Goal: Task Accomplishment & Management: Complete application form

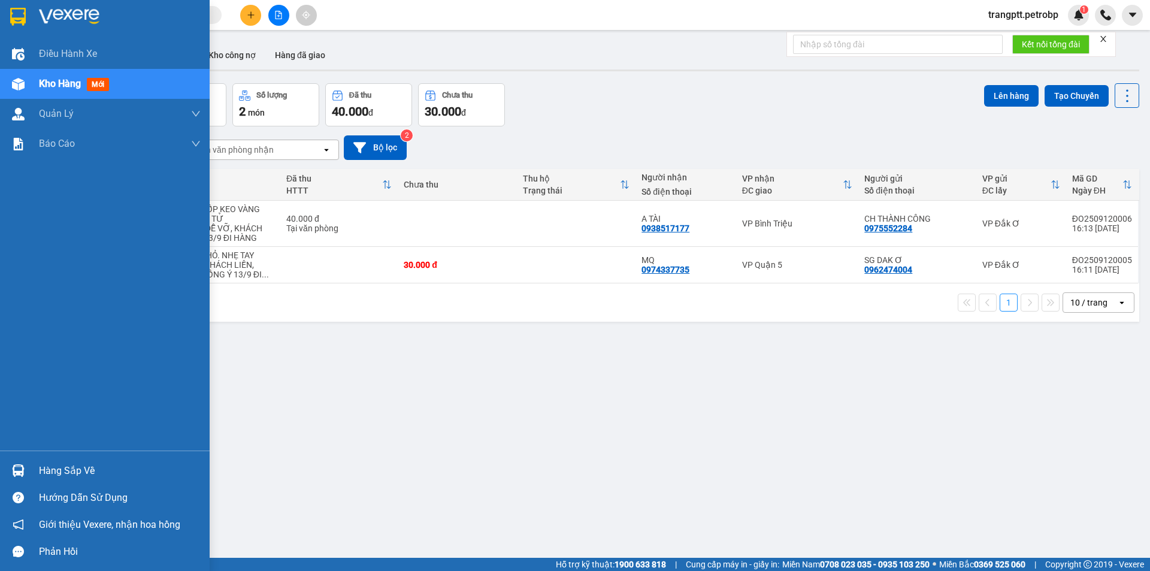
drag, startPoint x: 70, startPoint y: 470, endPoint x: 122, endPoint y: 488, distance: 54.6
click at [71, 470] on div "Hàng sắp về" at bounding box center [120, 471] width 162 height 18
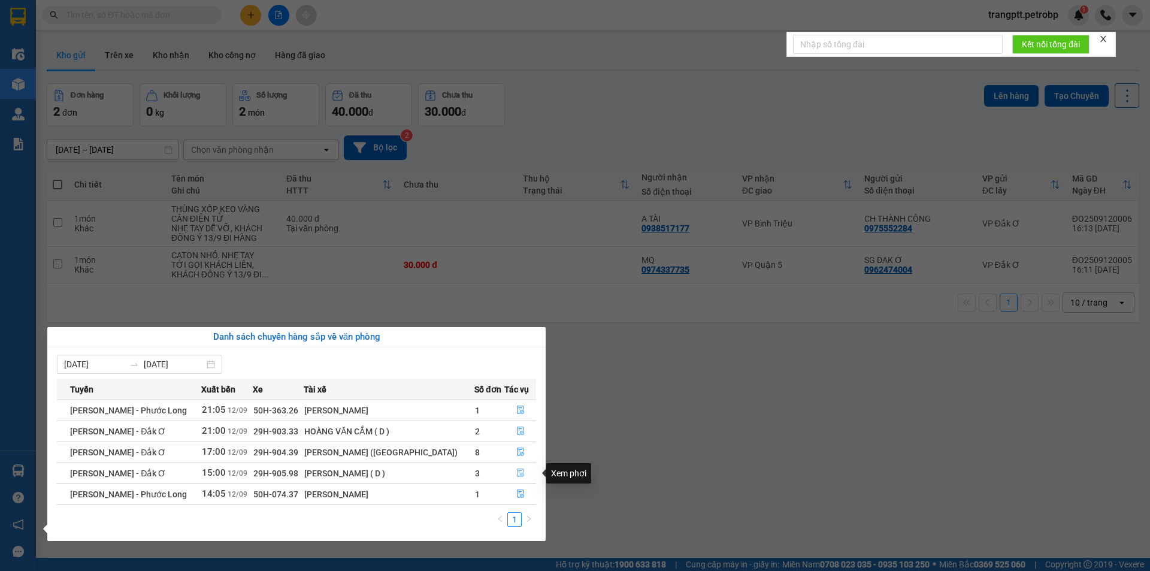
click at [516, 472] on icon "file-done" at bounding box center [520, 473] width 8 height 8
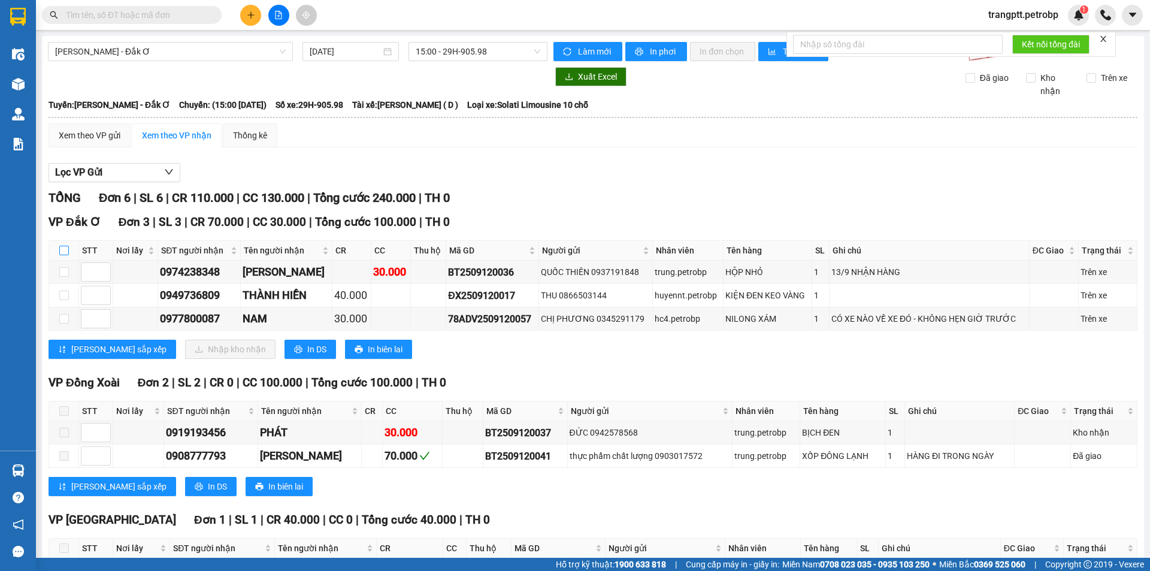
click at [64, 249] on input "checkbox" at bounding box center [64, 251] width 10 height 10
checkbox input "true"
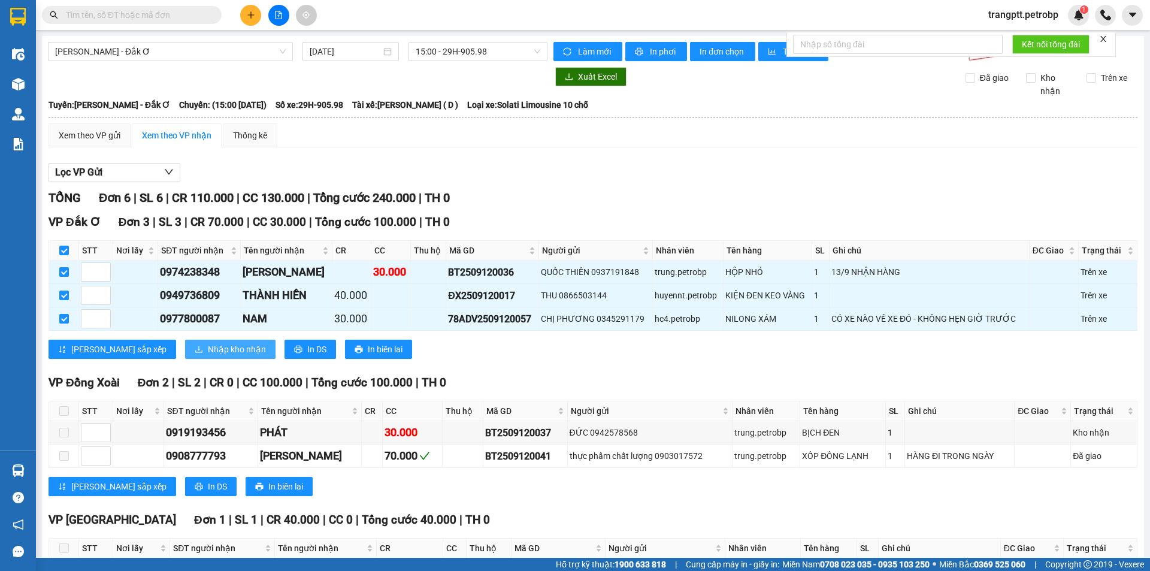
click at [208, 348] on span "Nhập kho nhận" at bounding box center [237, 349] width 58 height 13
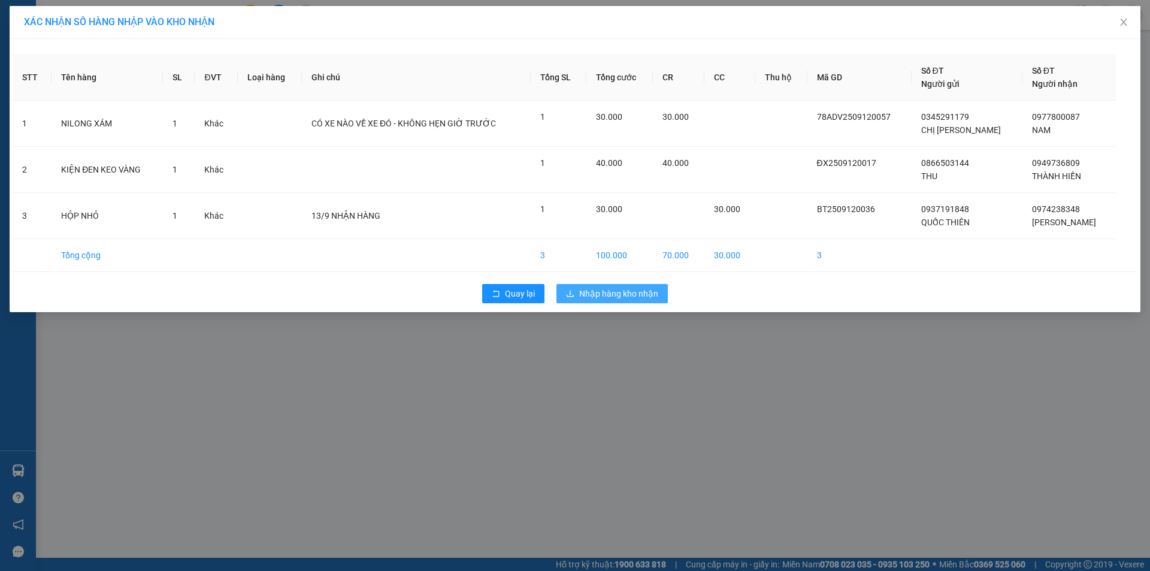
click at [628, 298] on span "Nhập hàng kho nhận" at bounding box center [618, 293] width 79 height 13
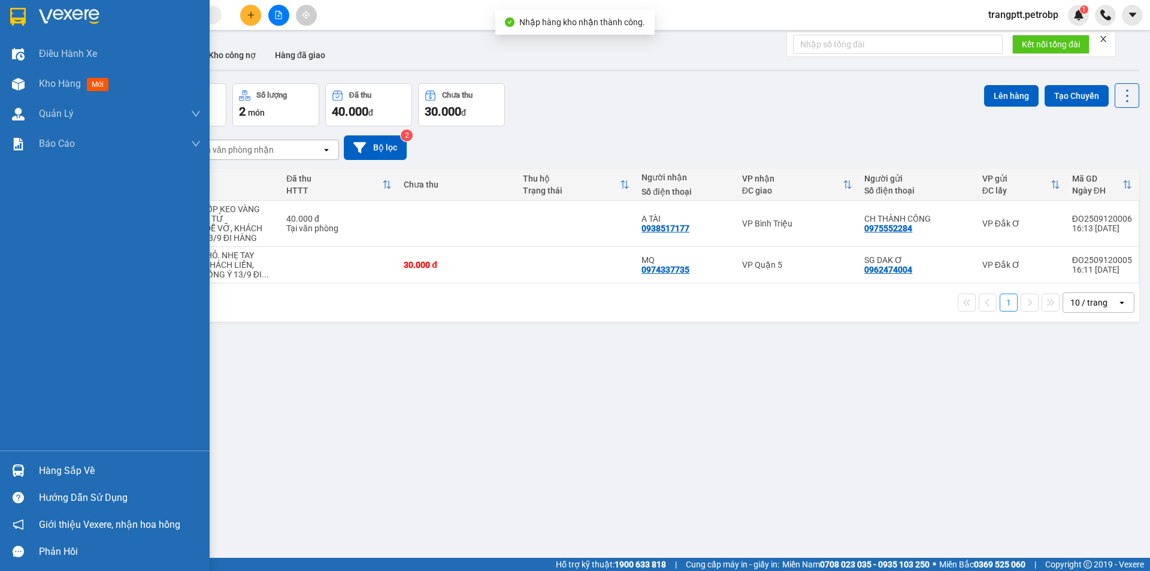
drag, startPoint x: 60, startPoint y: 466, endPoint x: 136, endPoint y: 481, distance: 77.4
click at [61, 466] on div "Hàng sắp về" at bounding box center [120, 471] width 162 height 18
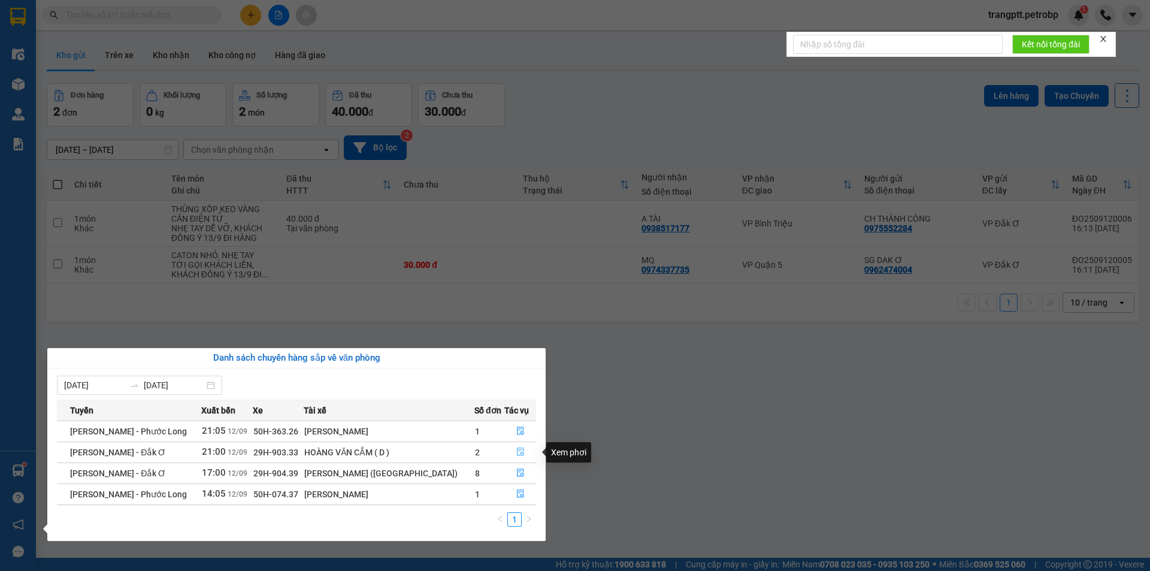
click at [517, 451] on icon "file-done" at bounding box center [520, 452] width 7 height 8
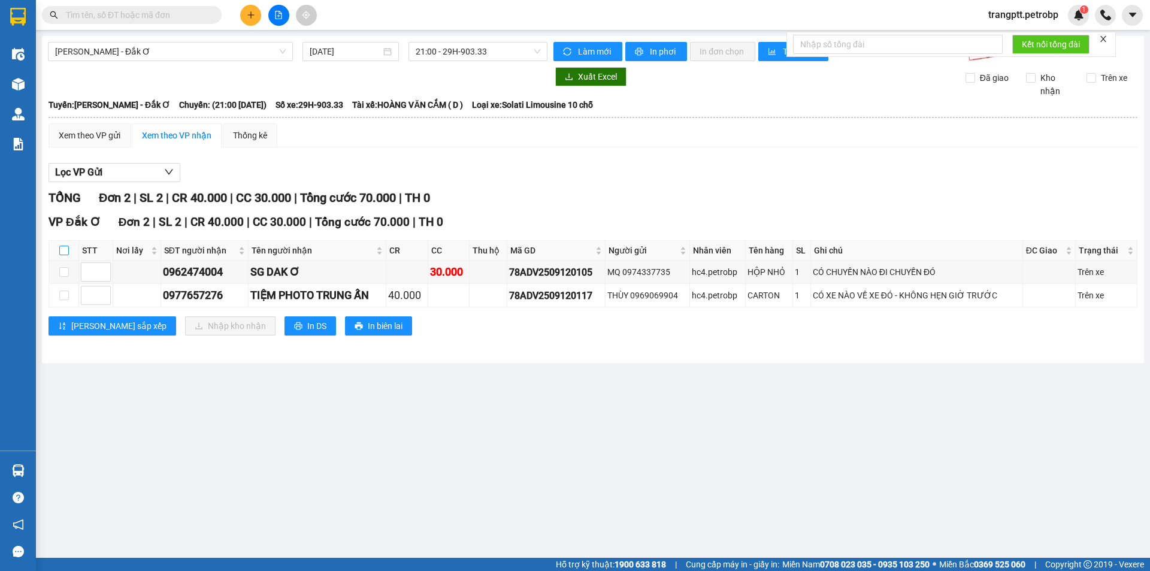
click at [64, 249] on input "checkbox" at bounding box center [64, 251] width 10 height 10
checkbox input "true"
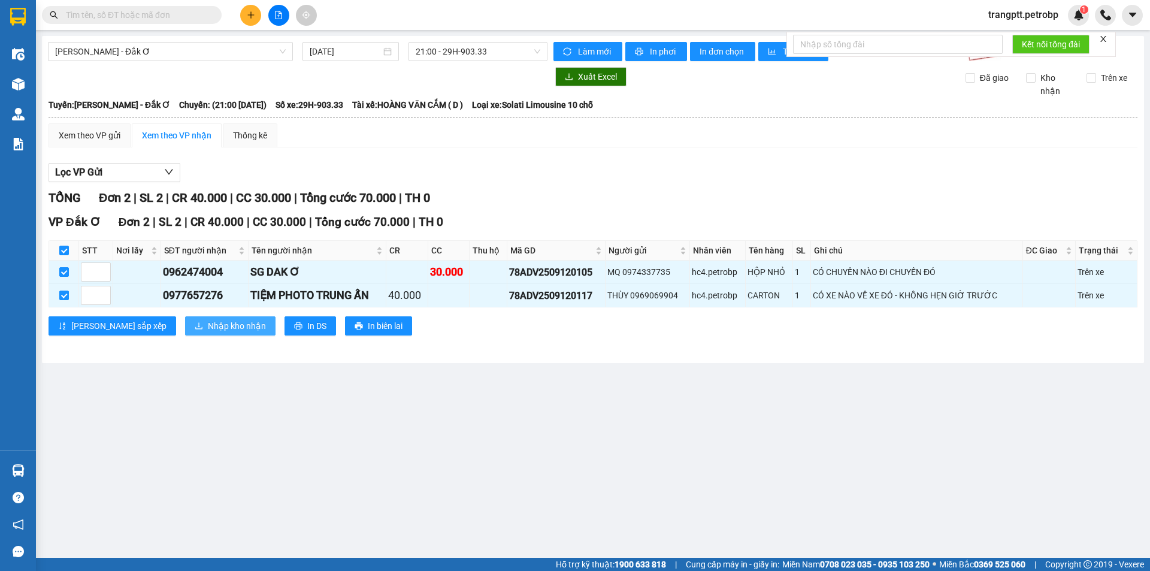
click at [208, 323] on span "Nhập kho nhận" at bounding box center [237, 325] width 58 height 13
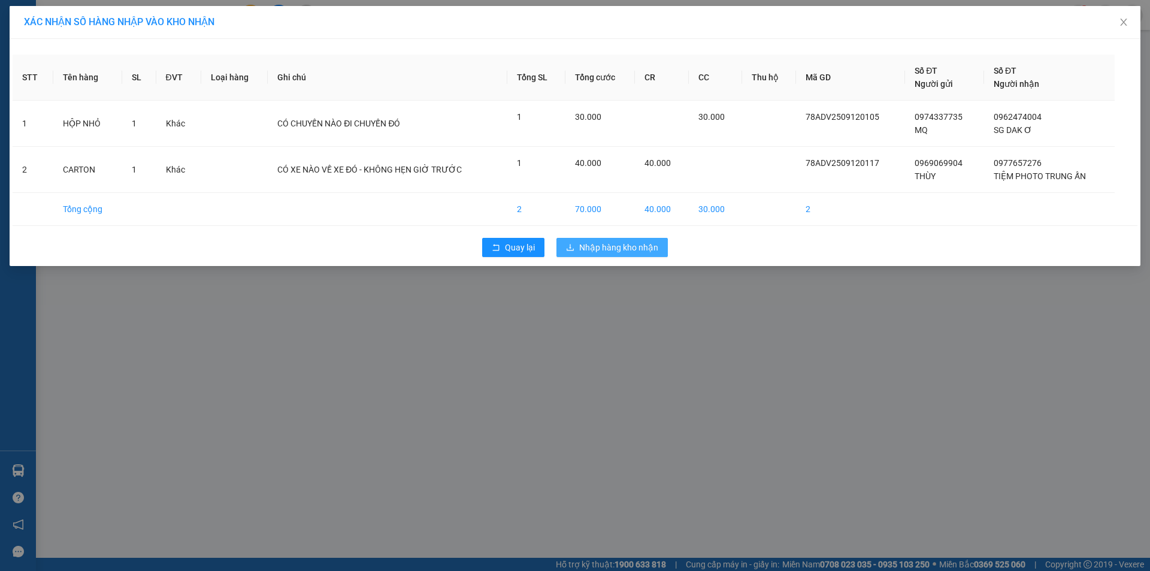
click at [638, 246] on span "Nhập hàng kho nhận" at bounding box center [618, 247] width 79 height 13
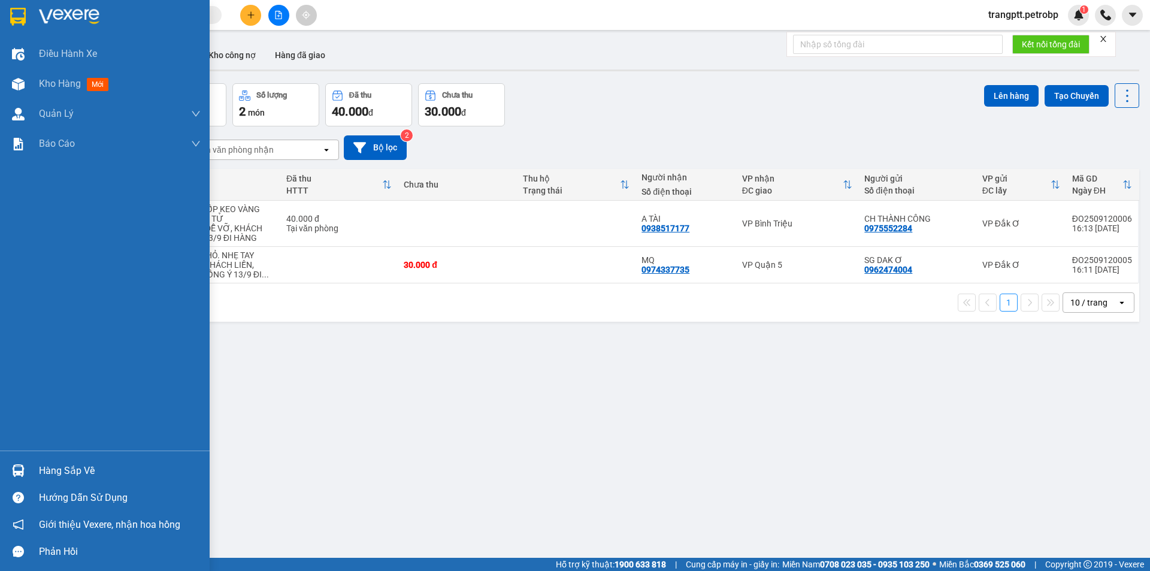
click at [58, 473] on div "Hàng sắp về" at bounding box center [120, 471] width 162 height 18
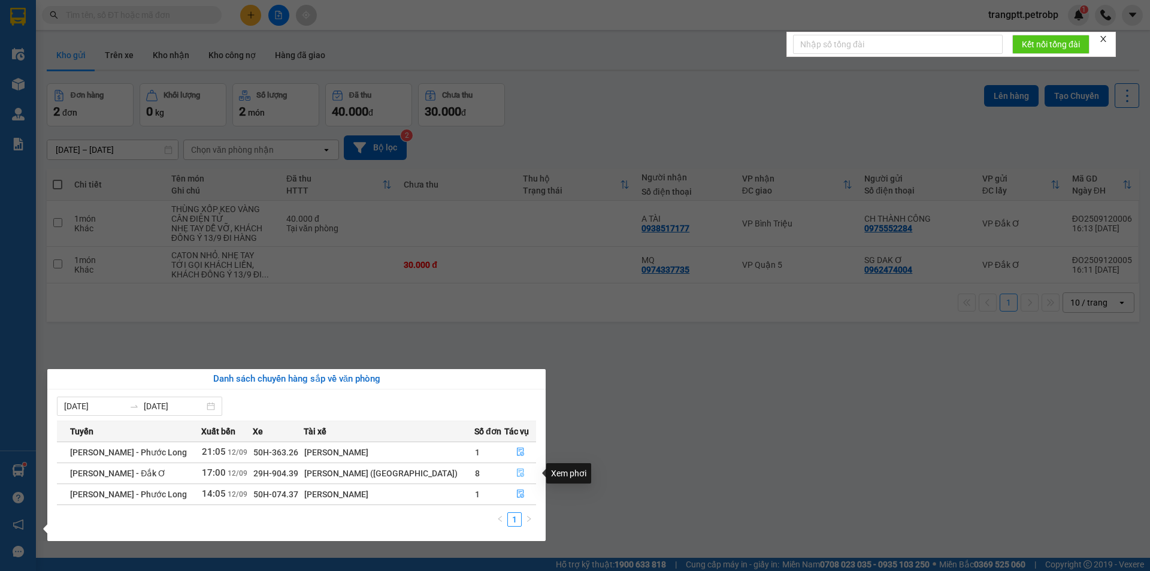
click at [523, 472] on button "button" at bounding box center [520, 473] width 31 height 19
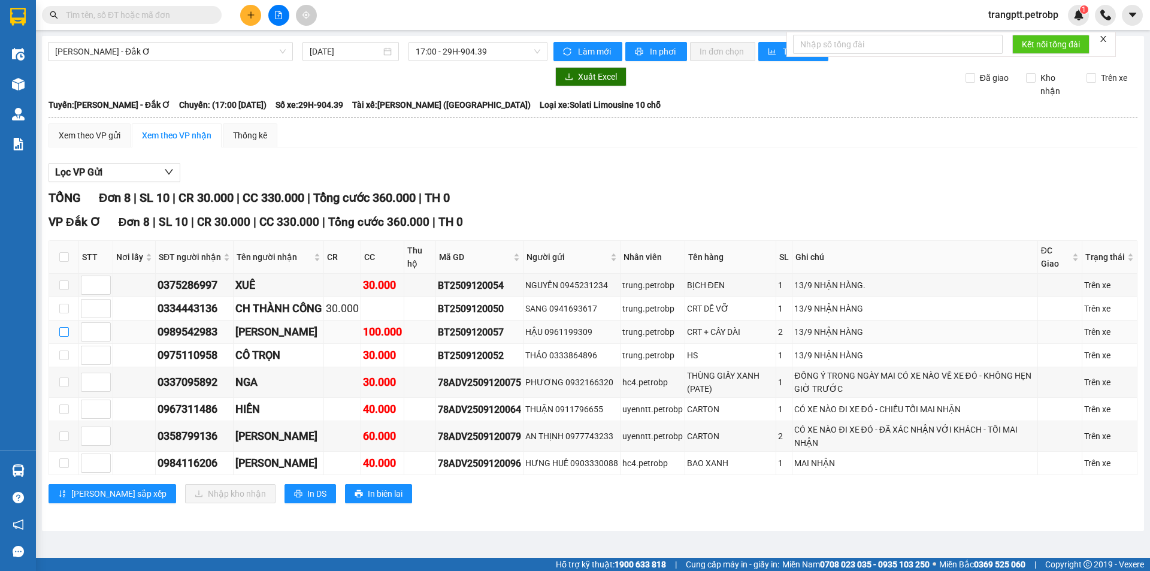
click at [62, 330] on input "checkbox" at bounding box center [64, 332] width 10 height 10
checkbox input "true"
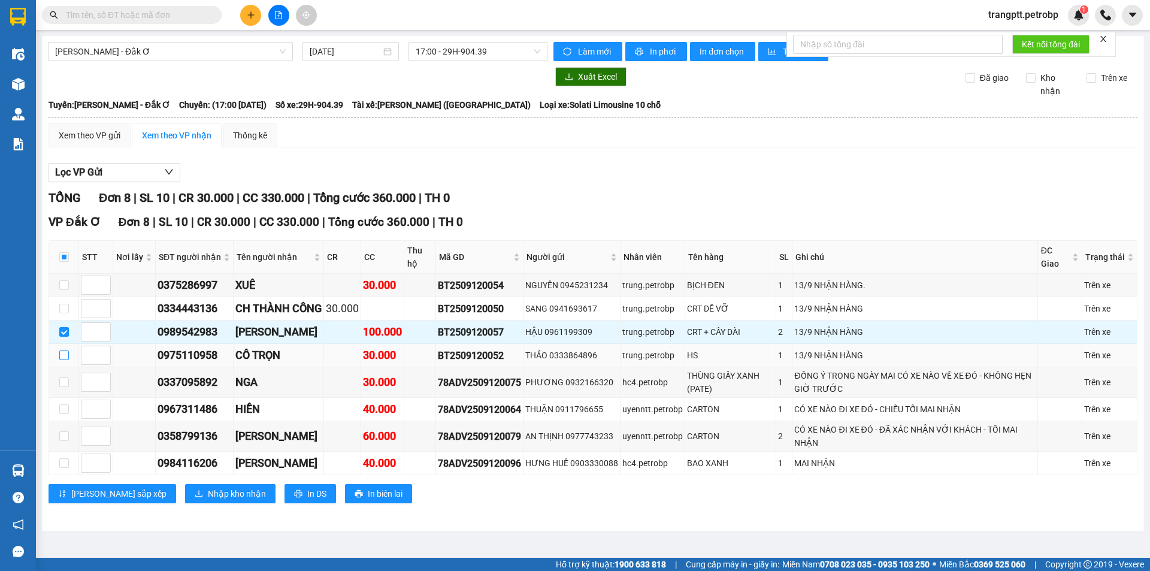
click at [67, 357] on input "checkbox" at bounding box center [64, 356] width 10 height 10
checkbox input "true"
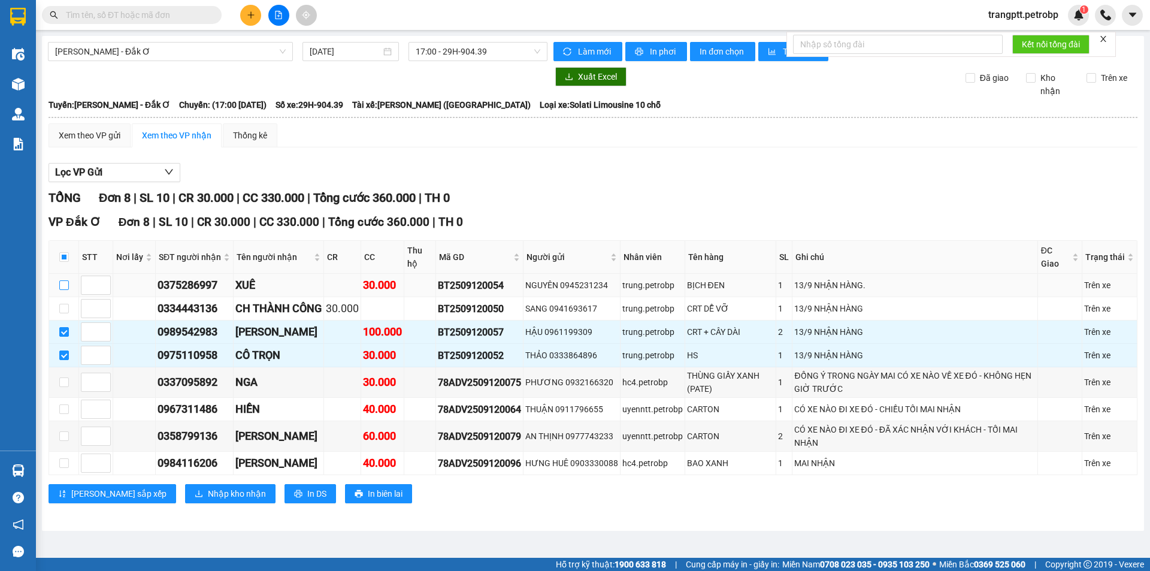
click at [64, 283] on input "checkbox" at bounding box center [64, 285] width 10 height 10
checkbox input "true"
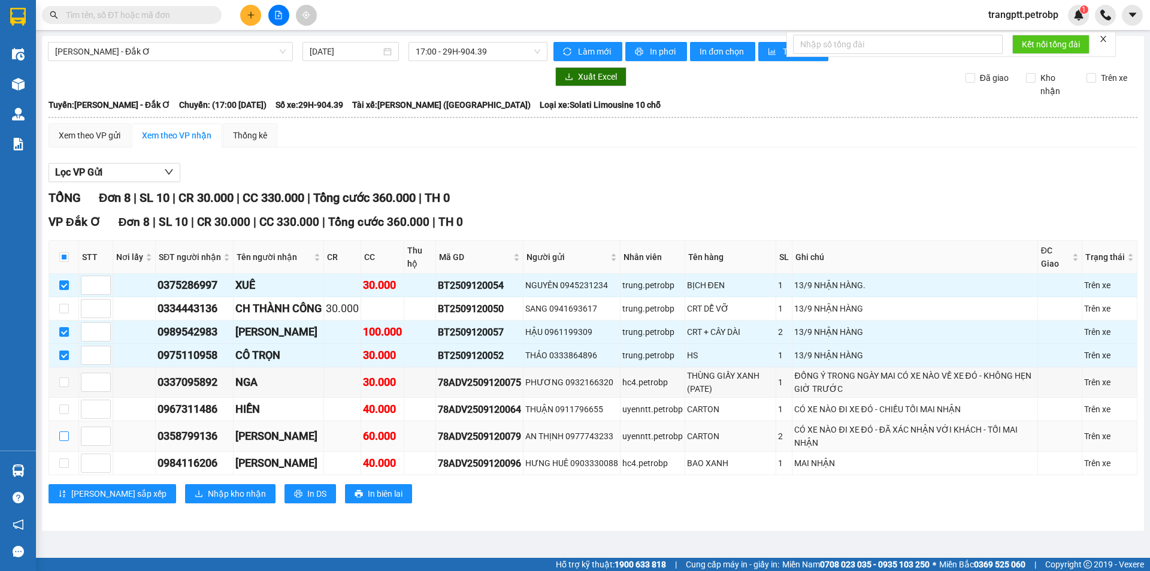
click at [65, 436] on input "checkbox" at bounding box center [64, 436] width 10 height 10
checkbox input "true"
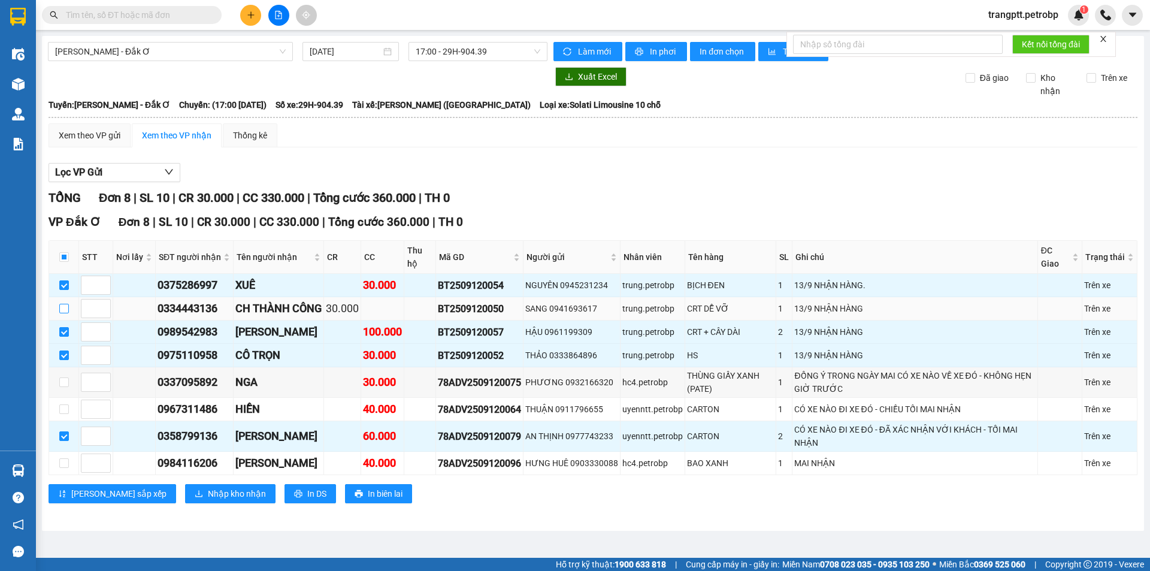
click at [63, 306] on input "checkbox" at bounding box center [64, 309] width 10 height 10
checkbox input "true"
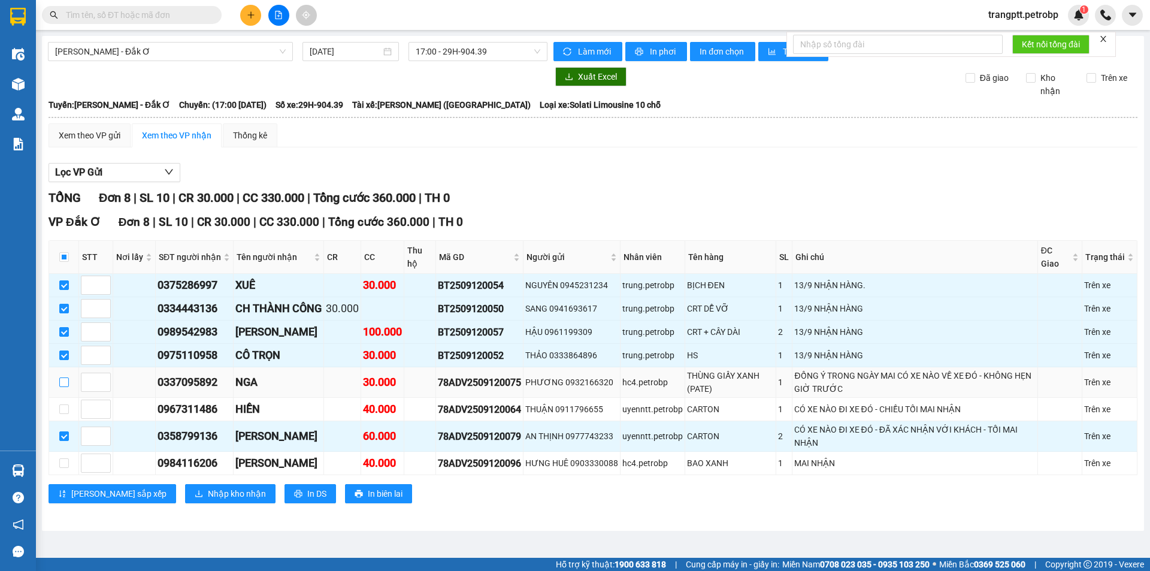
click at [65, 382] on input "checkbox" at bounding box center [64, 382] width 10 height 10
checkbox input "true"
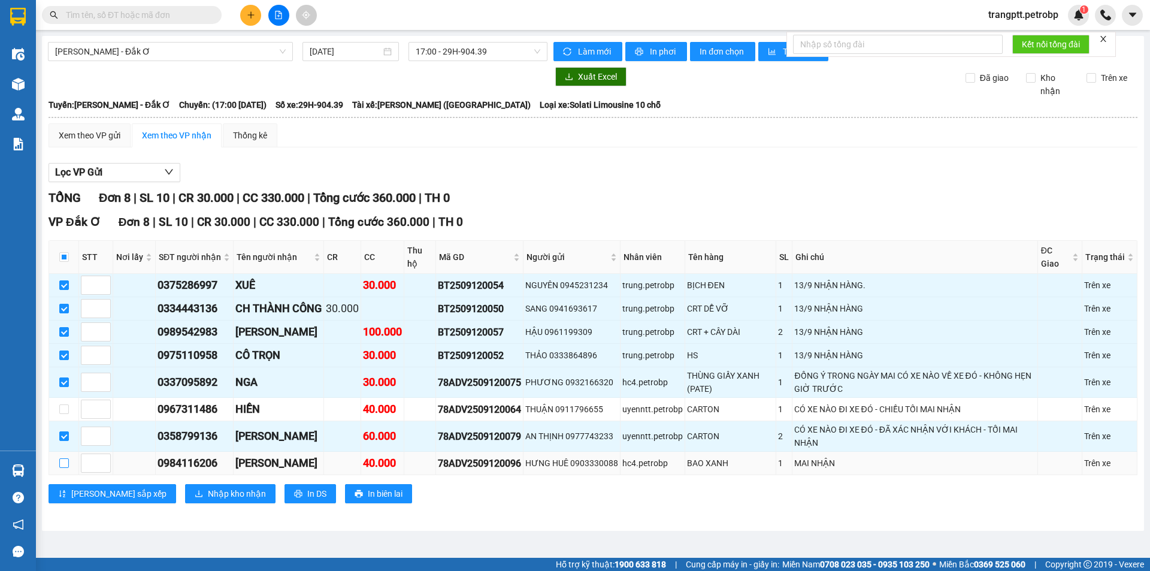
click at [63, 462] on input "checkbox" at bounding box center [64, 463] width 10 height 10
checkbox input "true"
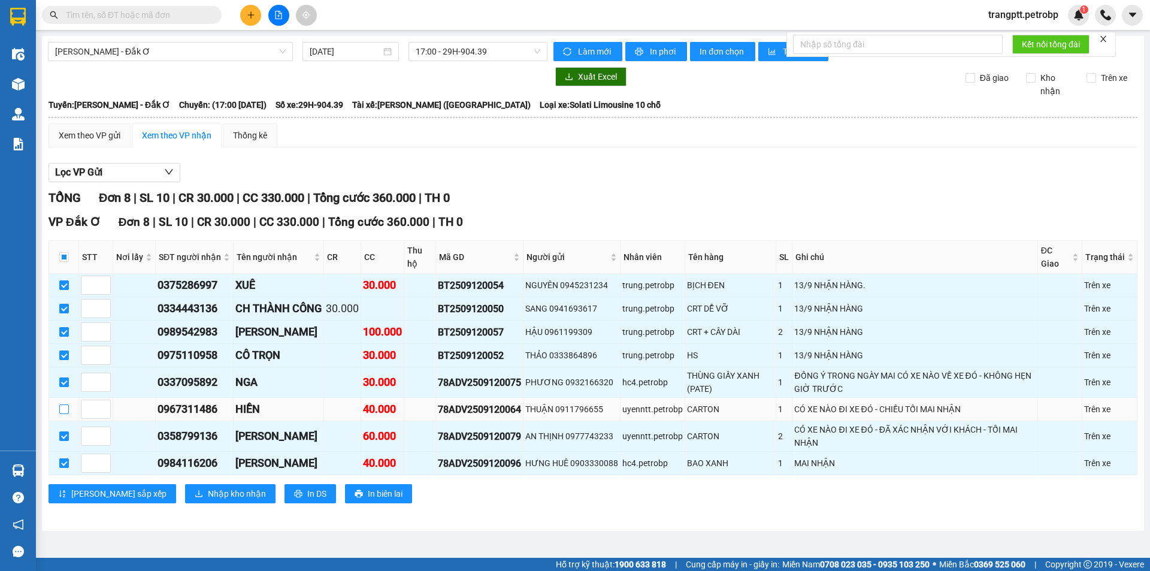
click at [67, 410] on input "checkbox" at bounding box center [64, 409] width 10 height 10
checkbox input "true"
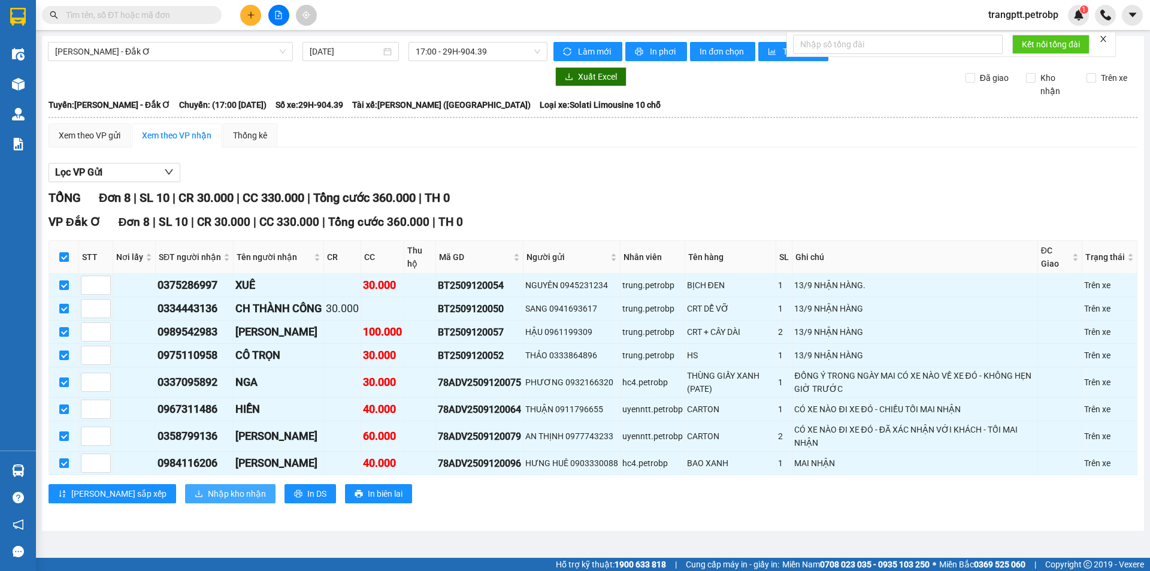
click at [208, 492] on span "Nhập kho nhận" at bounding box center [237, 493] width 58 height 13
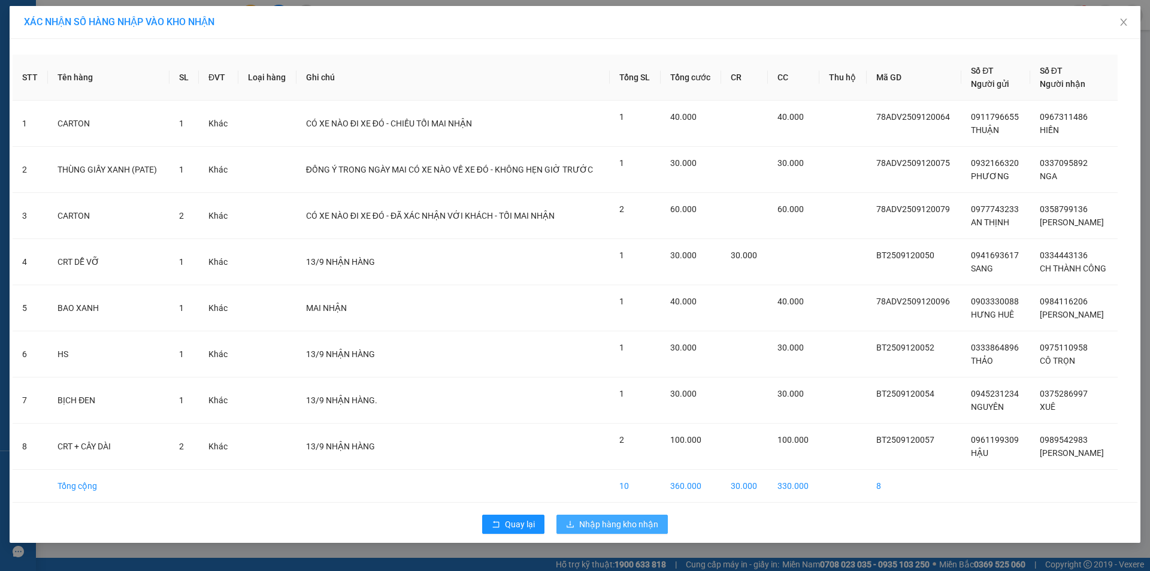
click at [622, 525] on span "Nhập hàng kho nhận" at bounding box center [618, 524] width 79 height 13
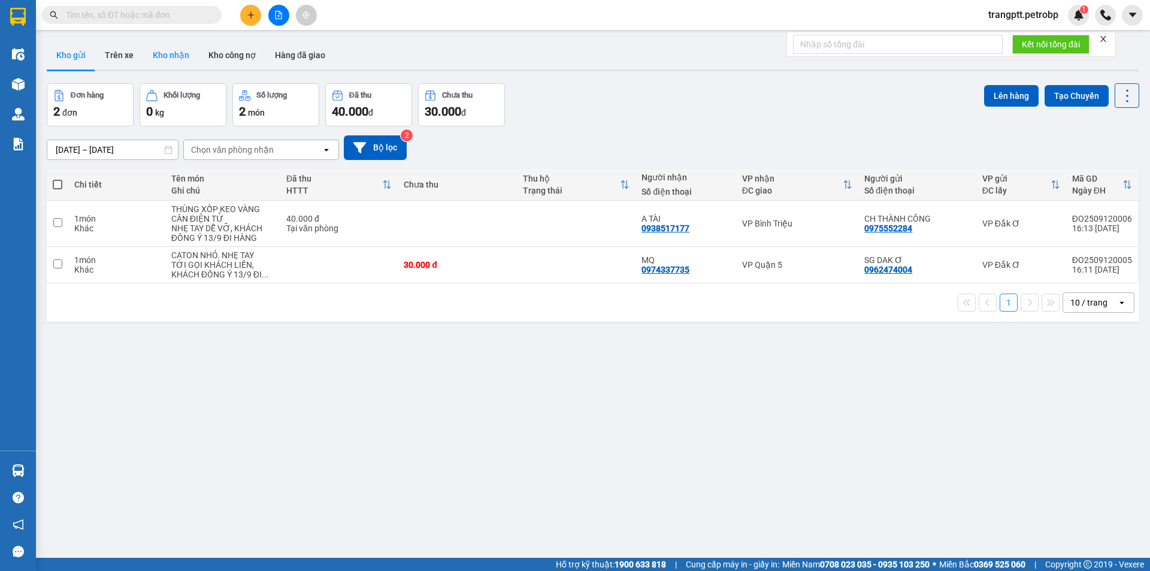
click at [156, 52] on button "Kho nhận" at bounding box center [171, 55] width 56 height 29
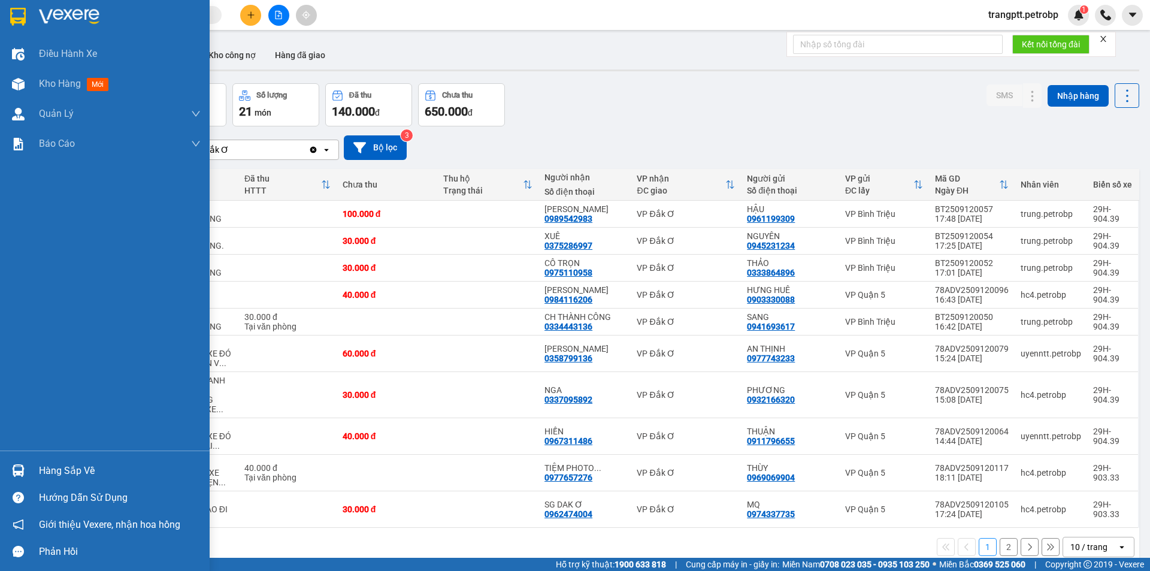
click at [55, 468] on div "Hàng sắp về" at bounding box center [120, 471] width 162 height 18
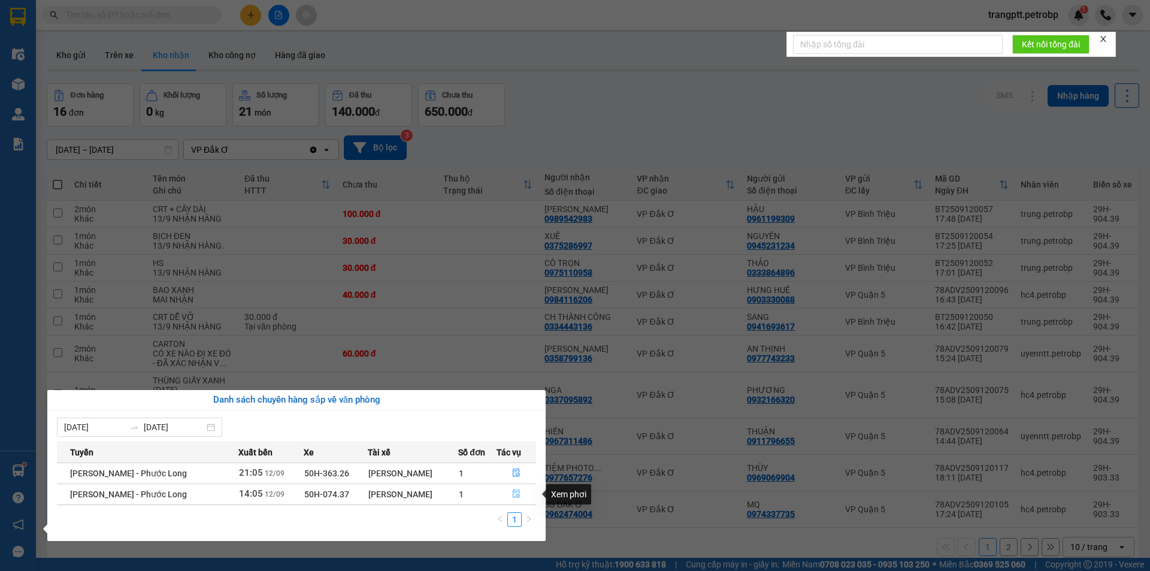
click at [516, 491] on icon "file-done" at bounding box center [516, 494] width 8 height 8
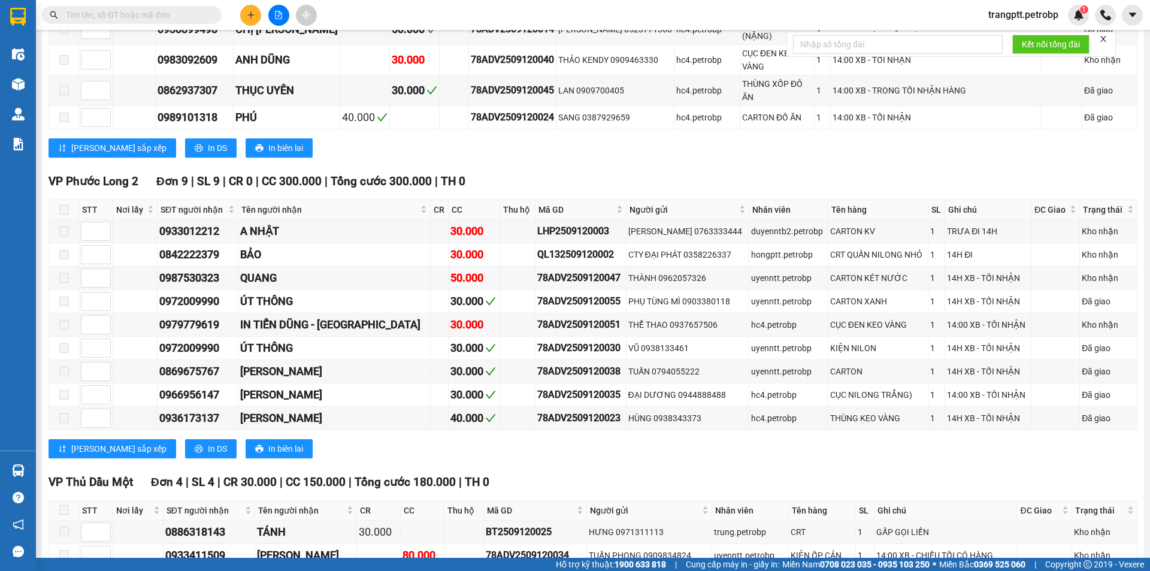
scroll to position [1917, 0]
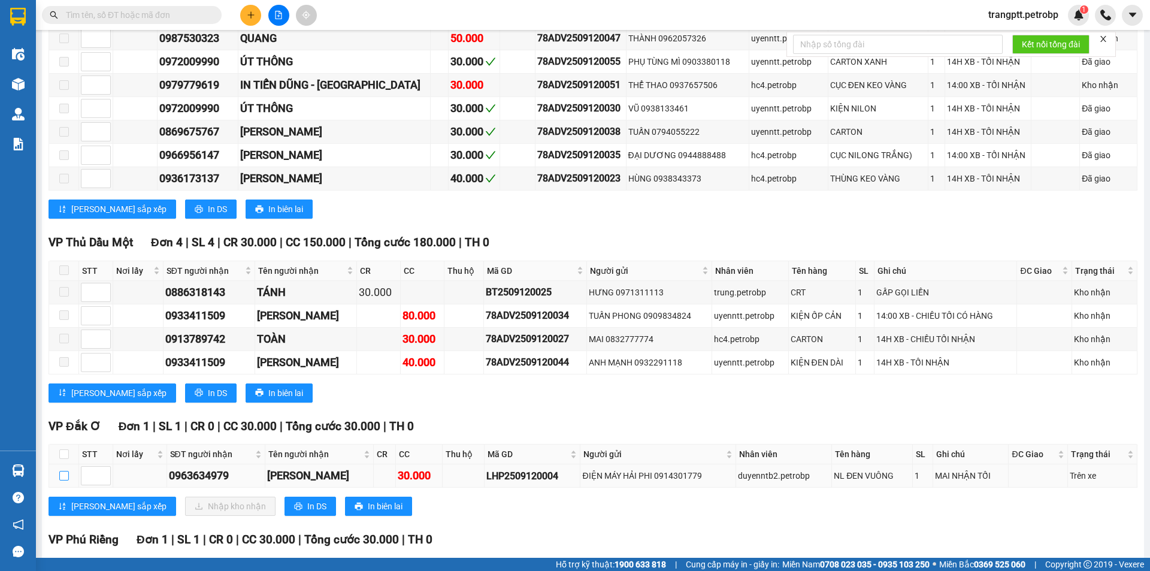
click at [65, 481] on input "checkbox" at bounding box center [64, 476] width 10 height 10
checkbox input "true"
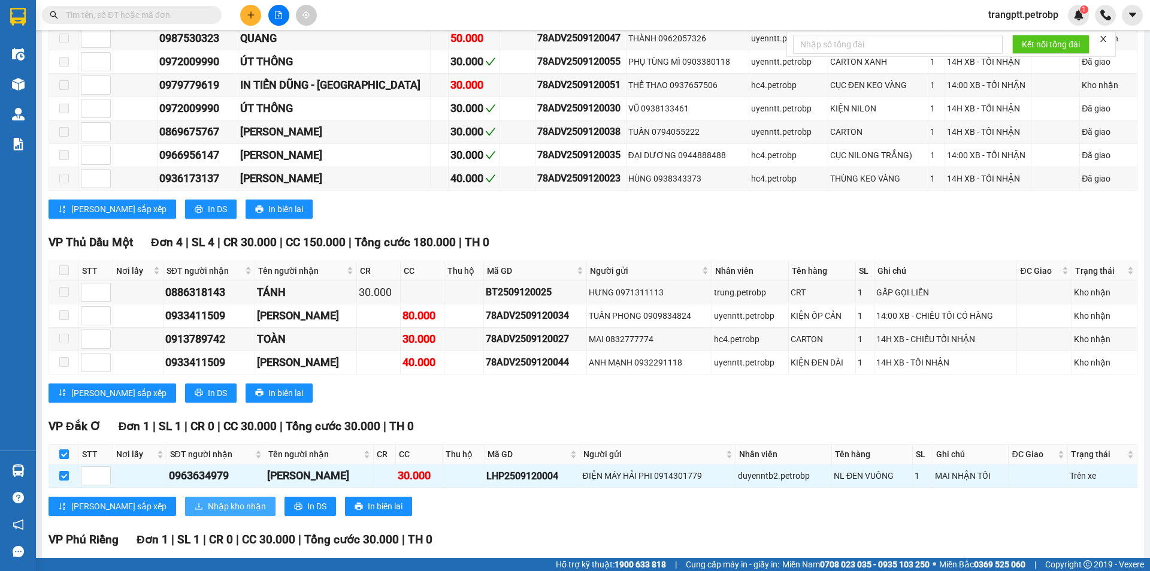
click at [208, 513] on span "Nhập kho nhận" at bounding box center [237, 506] width 58 height 13
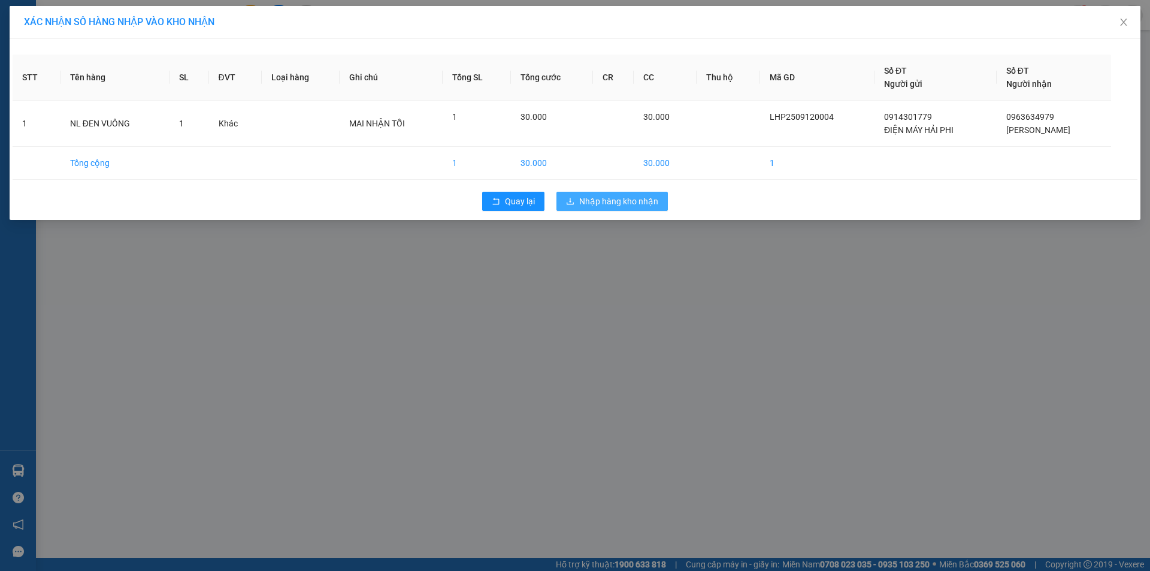
click at [601, 204] on span "Nhập hàng kho nhận" at bounding box center [618, 201] width 79 height 13
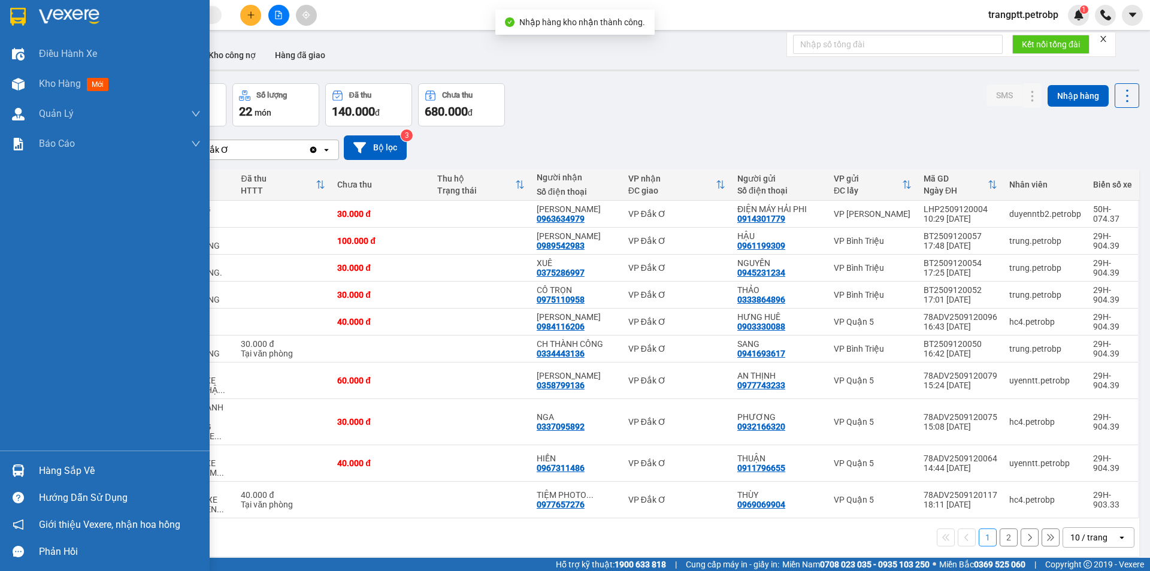
click at [55, 470] on div "Hàng sắp về" at bounding box center [120, 471] width 162 height 18
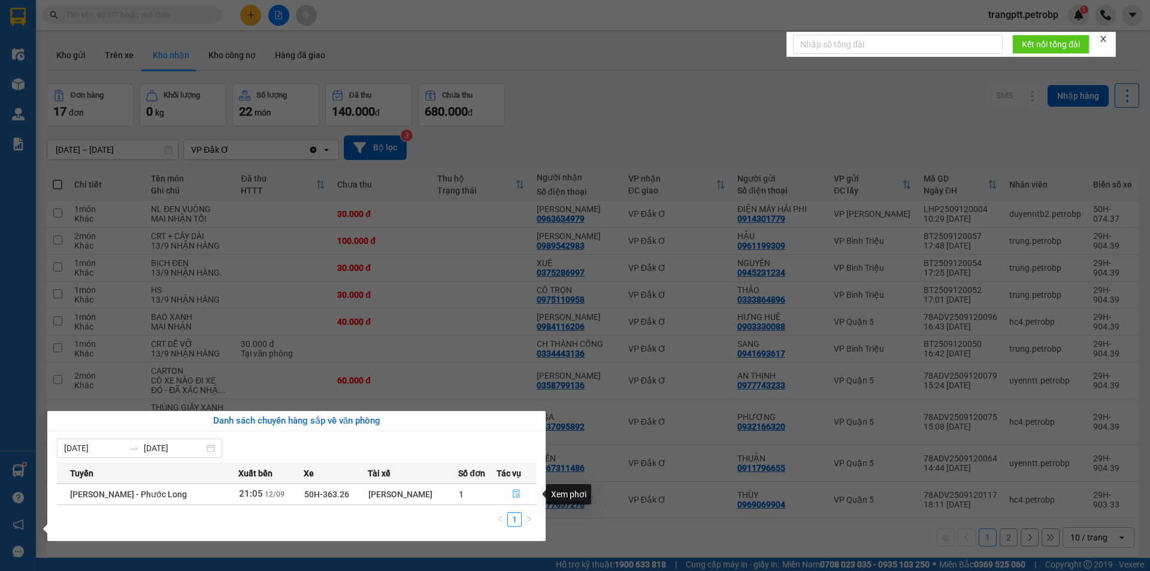
click at [513, 494] on icon "file-done" at bounding box center [516, 494] width 7 height 8
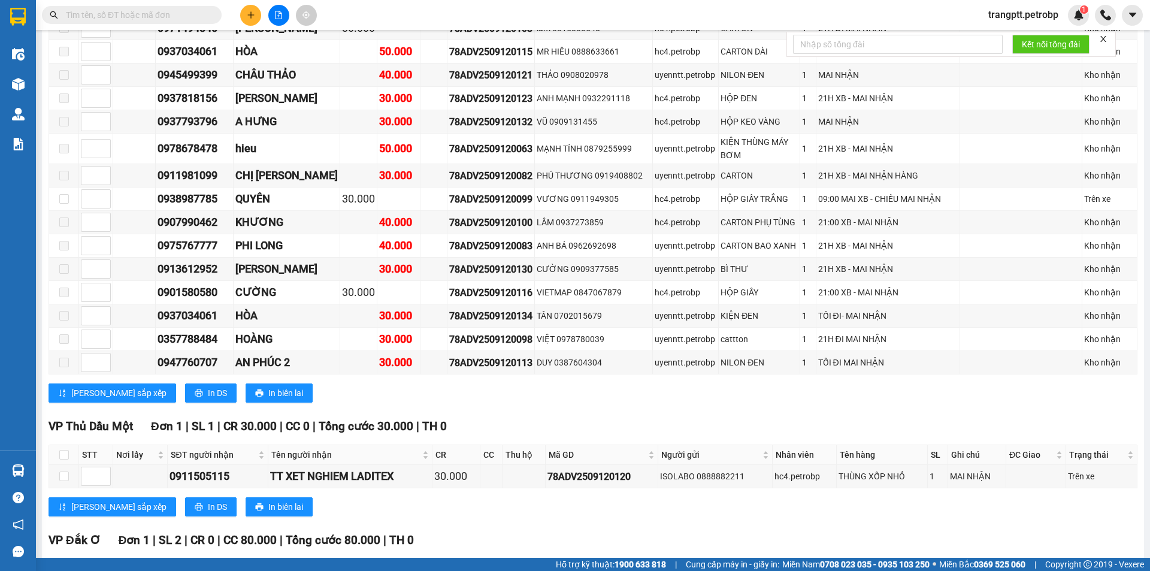
scroll to position [2189, 0]
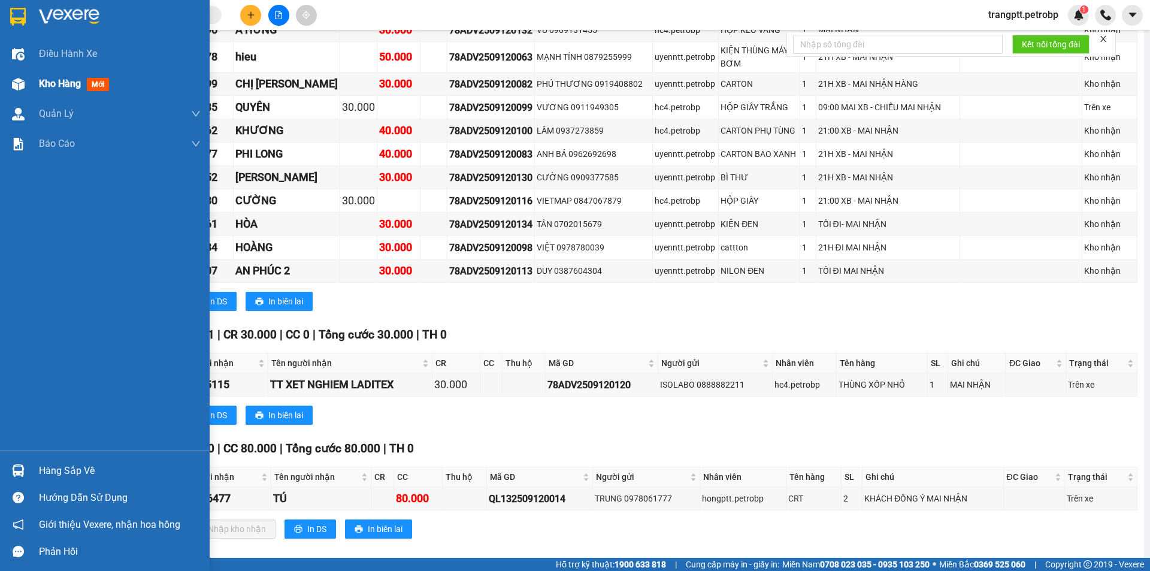
click at [40, 84] on span "Kho hàng" at bounding box center [60, 83] width 42 height 11
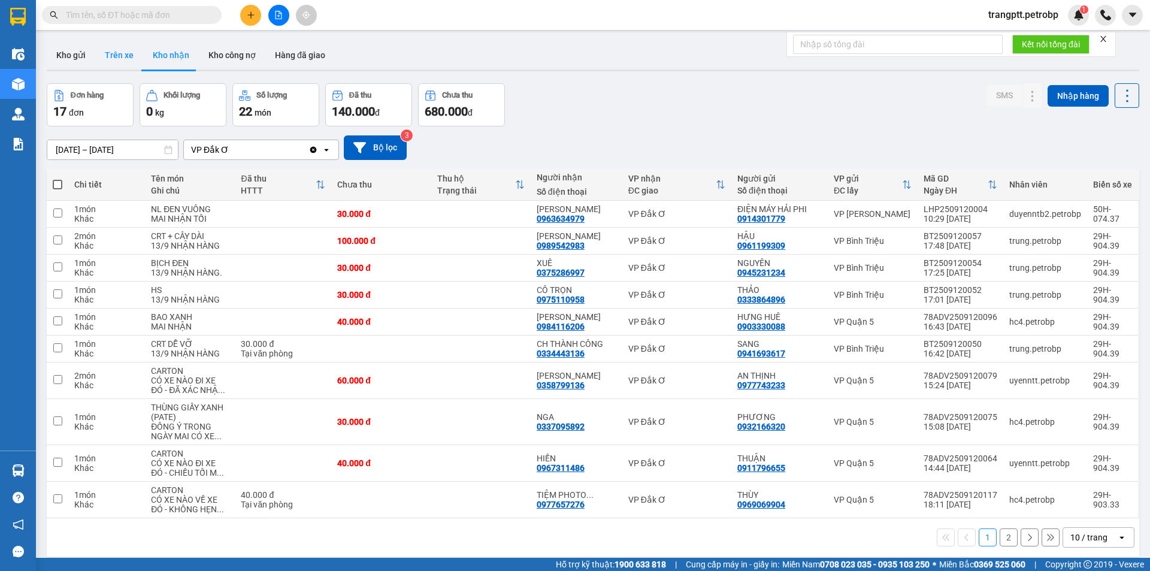
click at [126, 53] on button "Trên xe" at bounding box center [119, 55] width 48 height 29
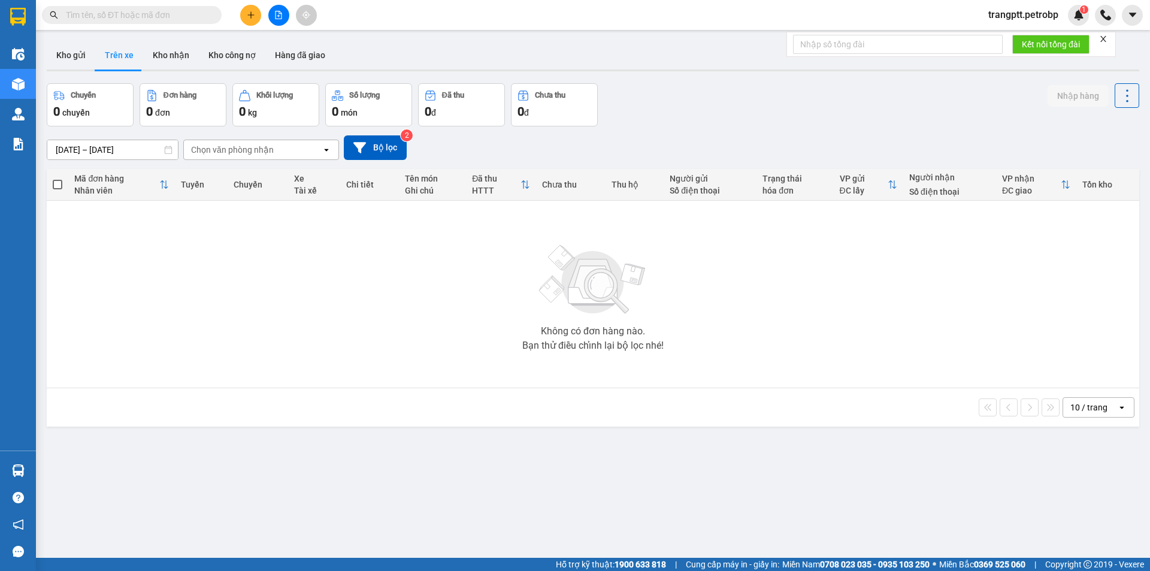
click at [84, 149] on input "13/09/2025 – 13/09/2025" at bounding box center [112, 149] width 131 height 19
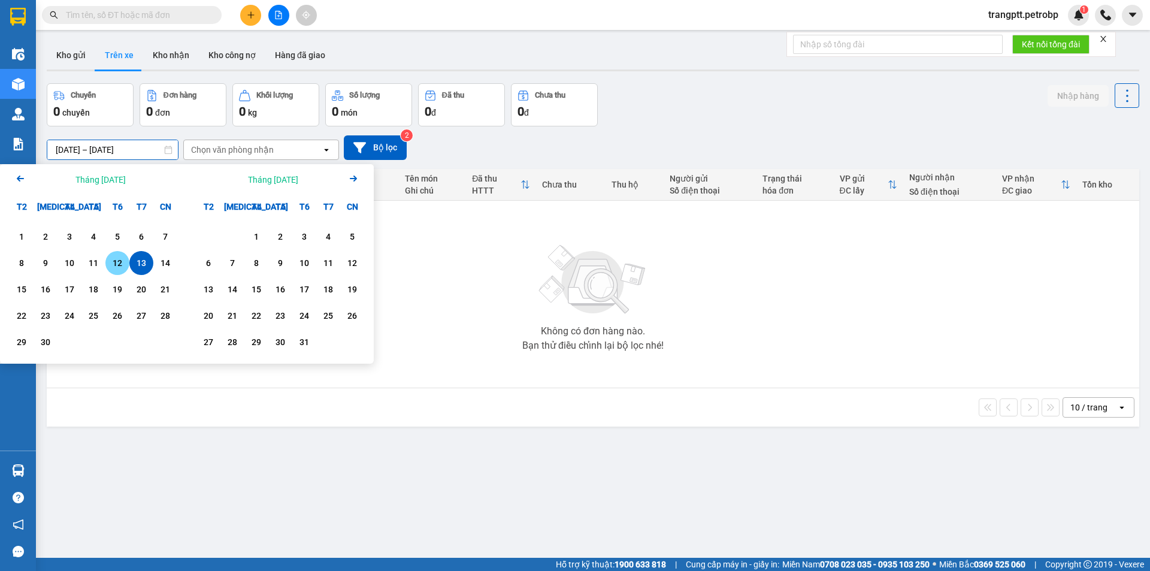
click at [116, 263] on div "12" at bounding box center [117, 263] width 17 height 14
click at [140, 265] on div "13" at bounding box center [141, 263] width 17 height 14
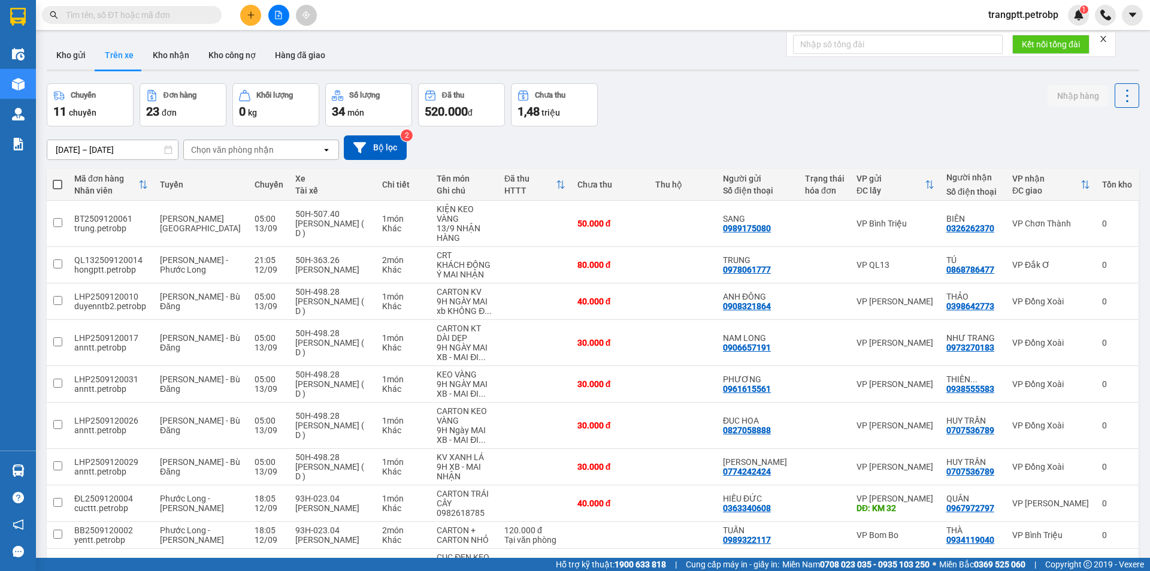
click at [227, 147] on div "Chọn văn phòng nhận" at bounding box center [232, 150] width 83 height 12
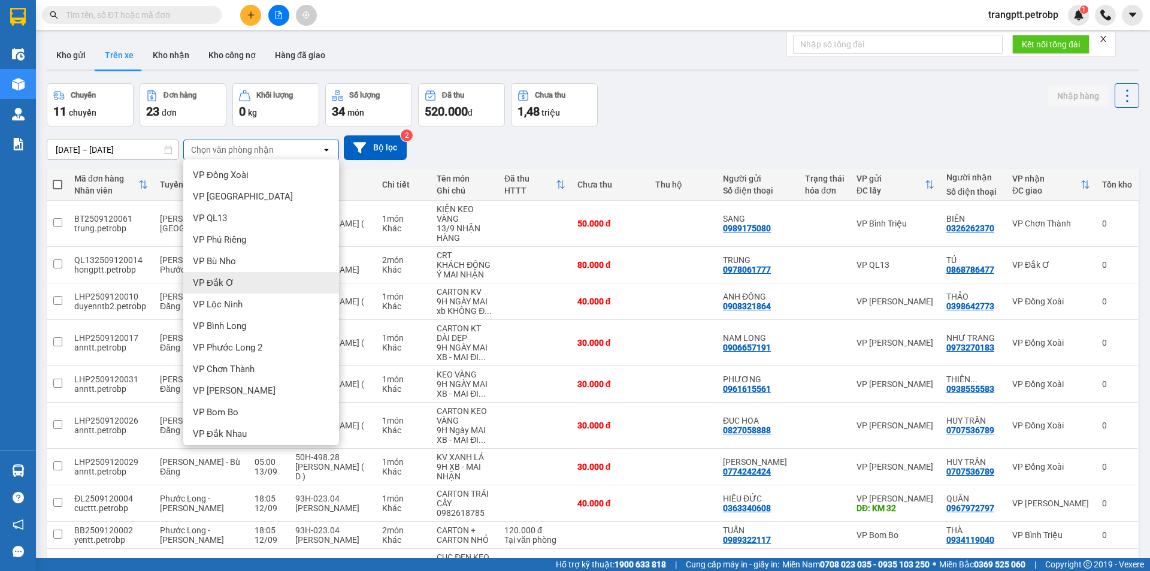
click at [224, 282] on span "VP Đắk Ơ" at bounding box center [213, 283] width 41 height 12
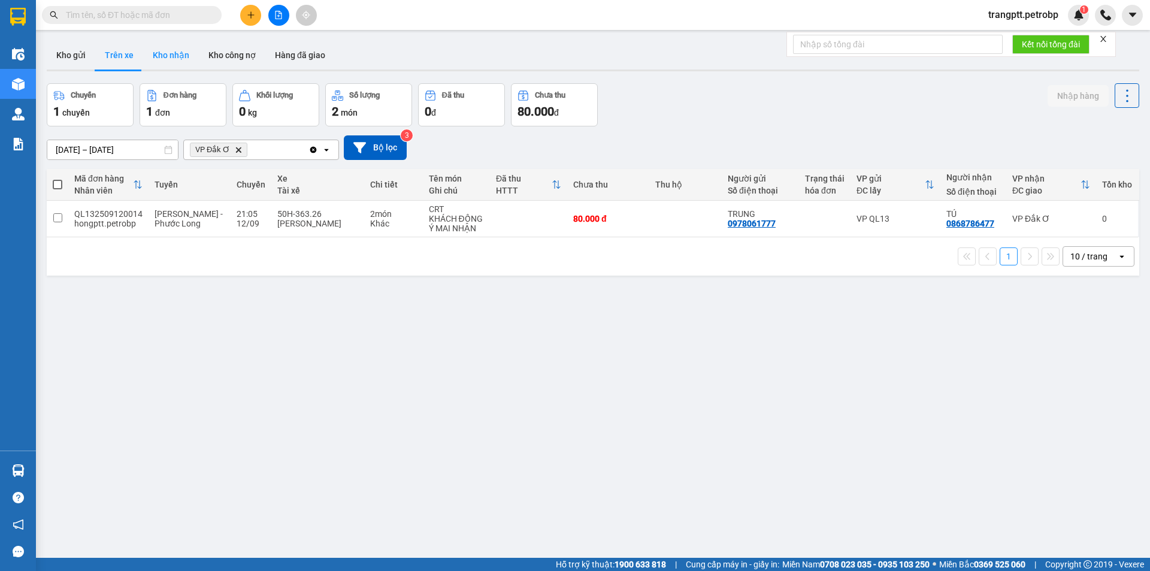
click at [168, 55] on button "Kho nhận" at bounding box center [171, 55] width 56 height 29
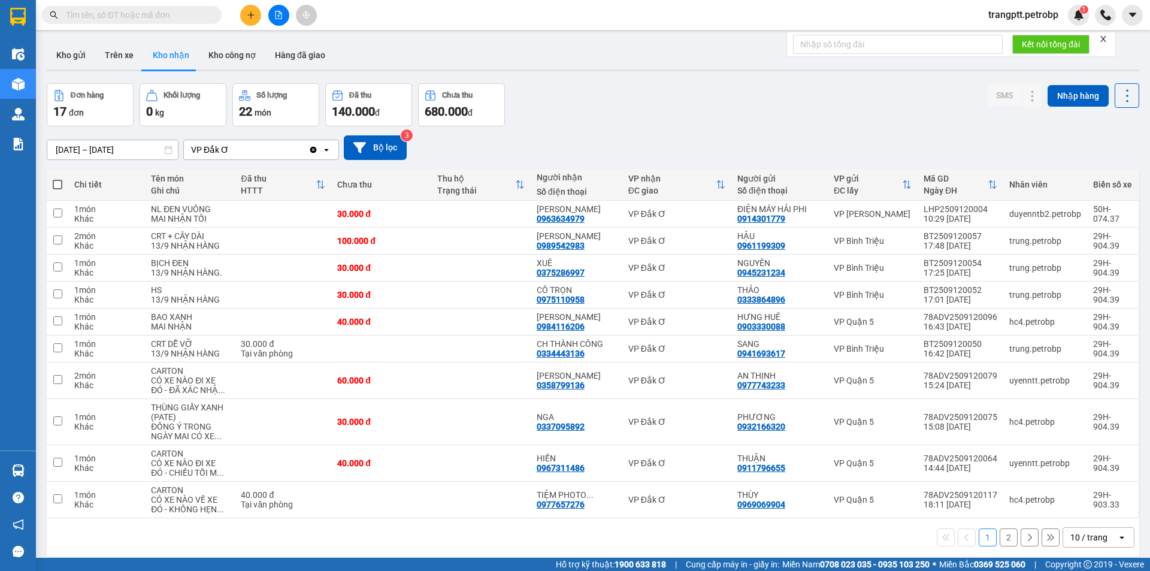
click at [117, 147] on input "11/09/2025 – 13/09/2025" at bounding box center [112, 149] width 131 height 19
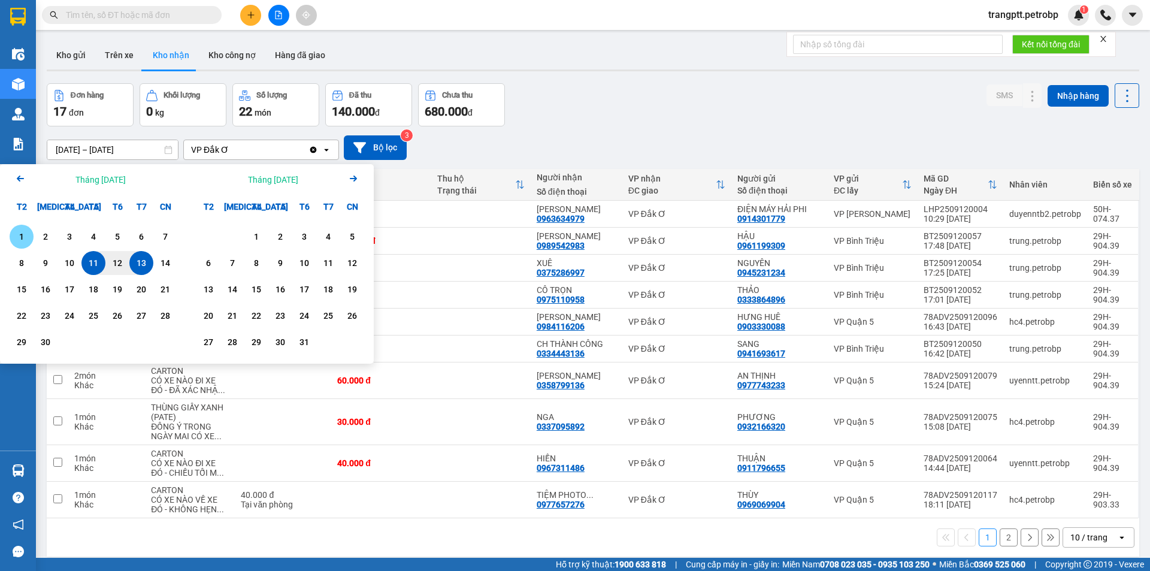
click at [16, 236] on div "1" at bounding box center [21, 236] width 17 height 14
click at [140, 264] on div "13" at bounding box center [141, 263] width 17 height 14
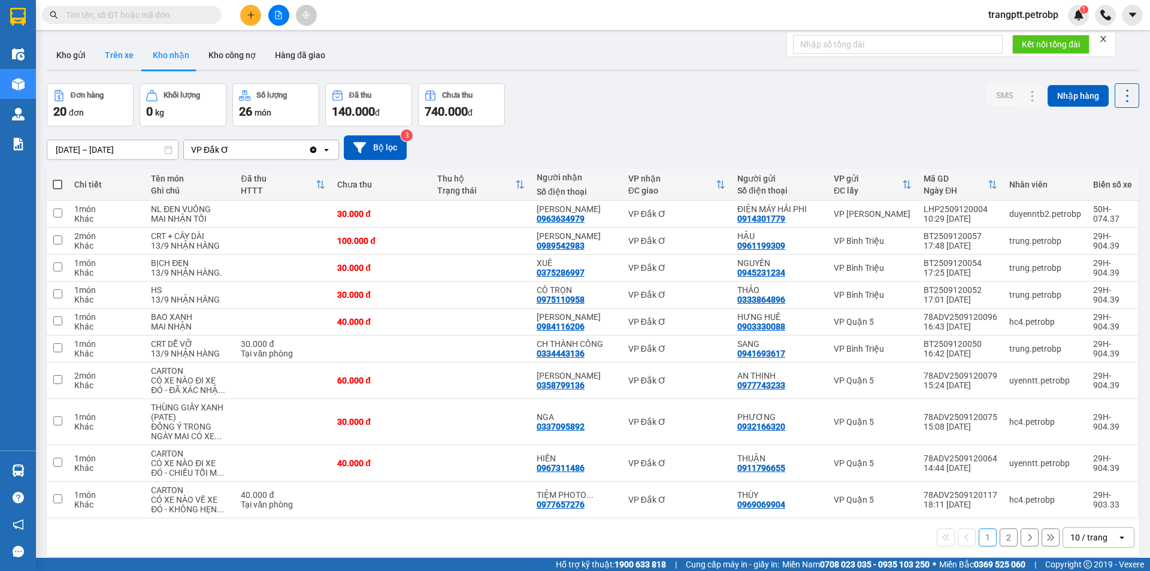
click at [113, 53] on button "Trên xe" at bounding box center [119, 55] width 48 height 29
type input "12/09/2025 – 13/09/2025"
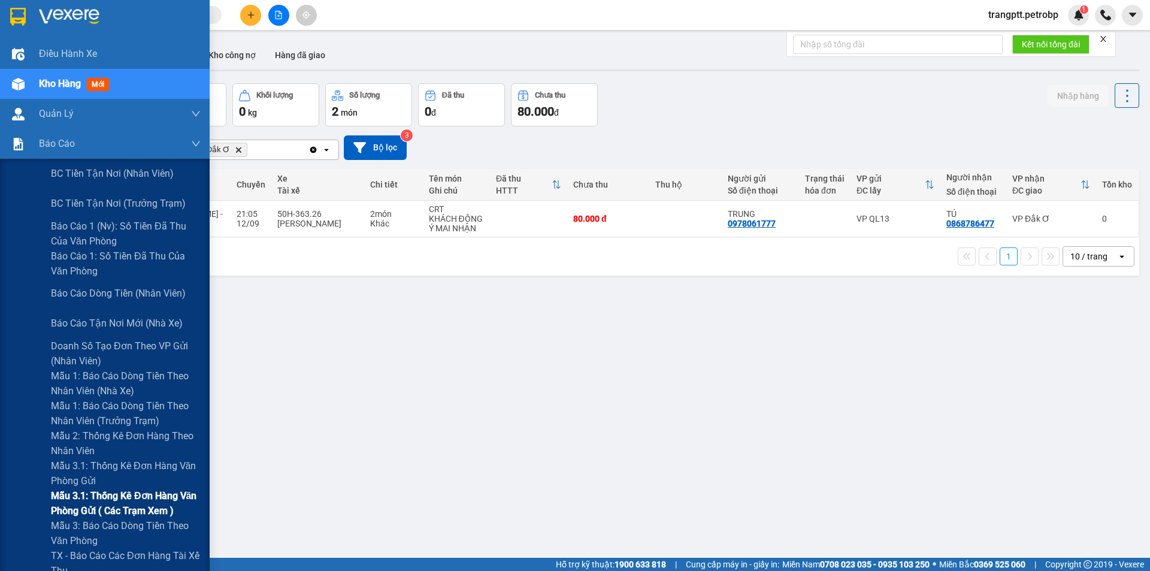
click at [119, 495] on span "Mẫu 3.1: Thống kê đơn hàng văn phòng gửi ( các trạm xem )" at bounding box center [126, 503] width 150 height 30
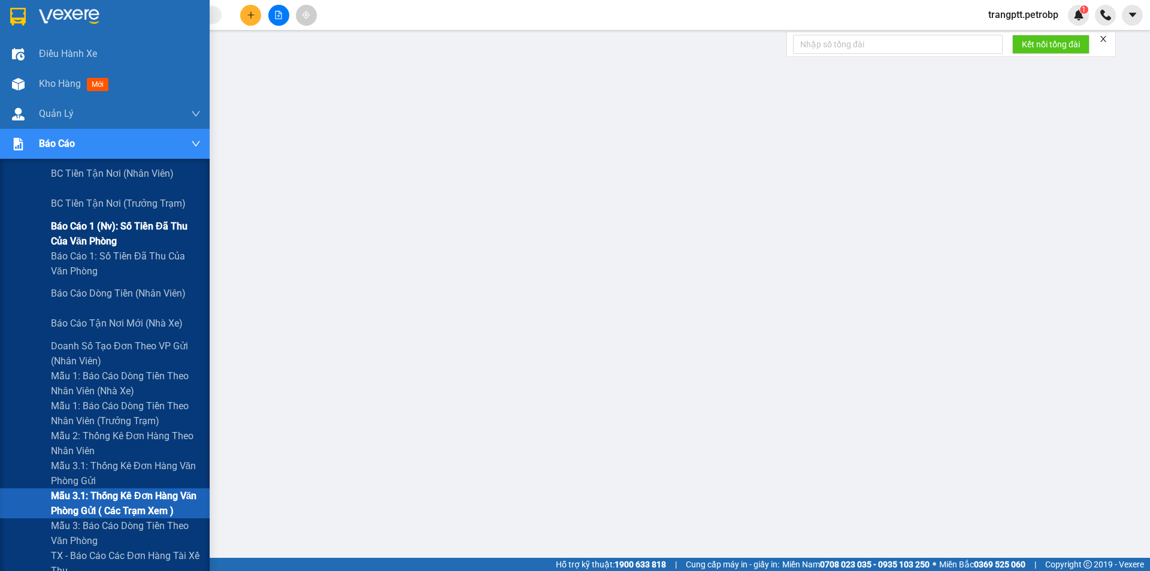
click at [91, 226] on span "Báo cáo 1 (nv): Số tiền đã thu của văn phòng" at bounding box center [126, 234] width 150 height 30
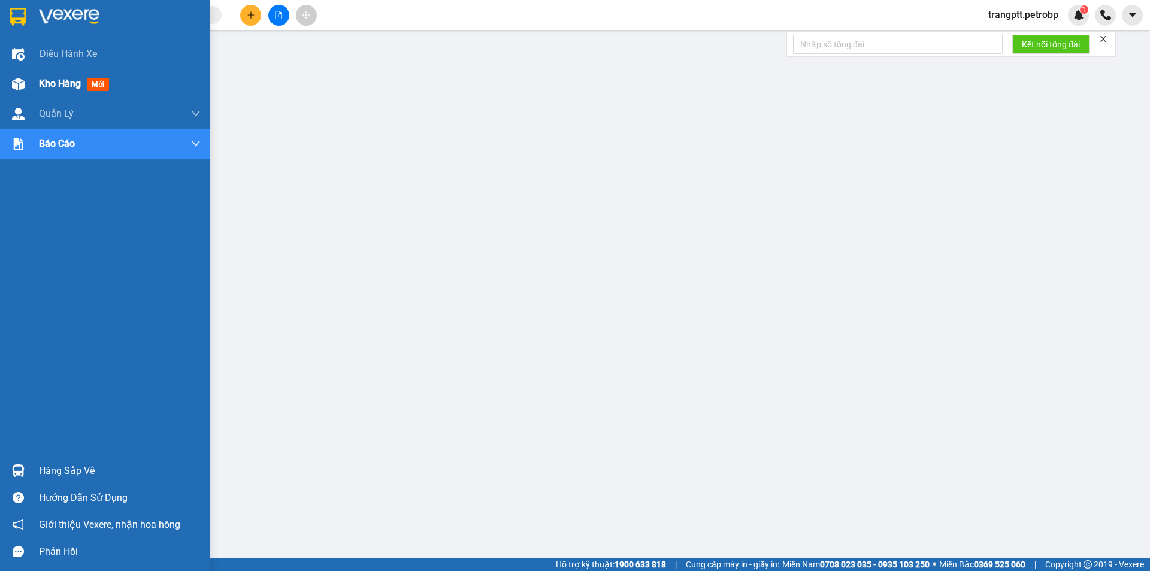
click at [34, 81] on div "Kho hàng mới" at bounding box center [105, 84] width 210 height 30
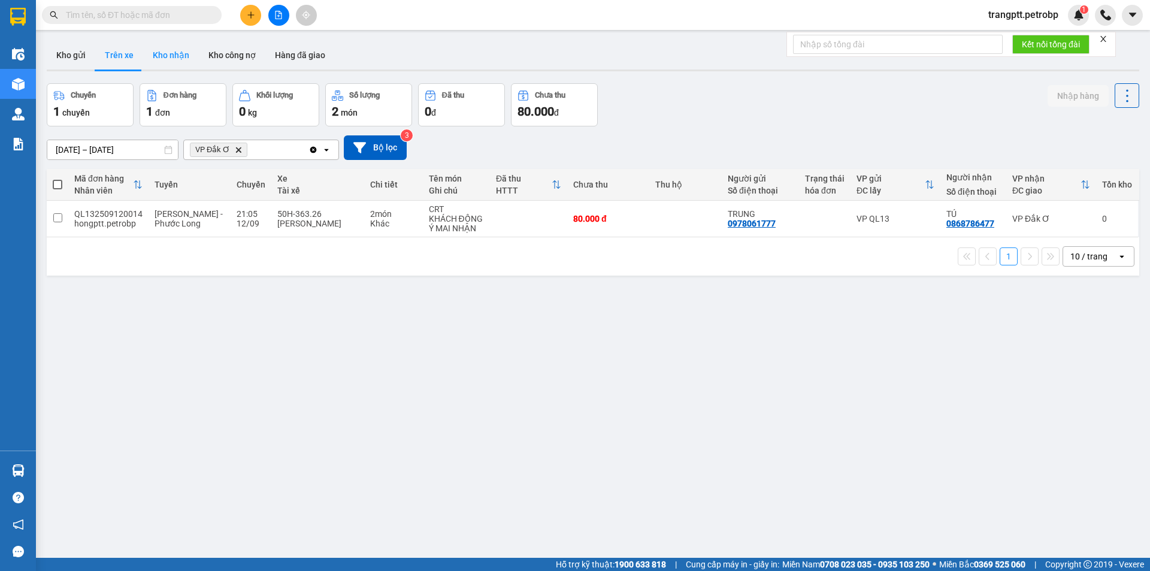
click at [176, 49] on button "Kho nhận" at bounding box center [171, 55] width 56 height 29
type input "01/09/2025 – 13/09/2025"
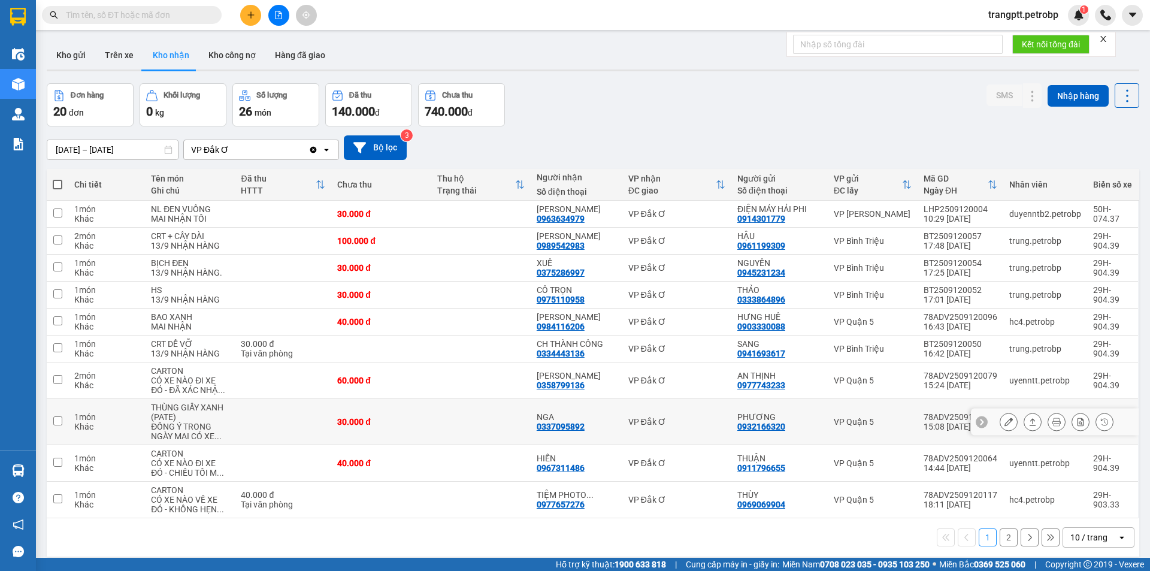
scroll to position [55, 0]
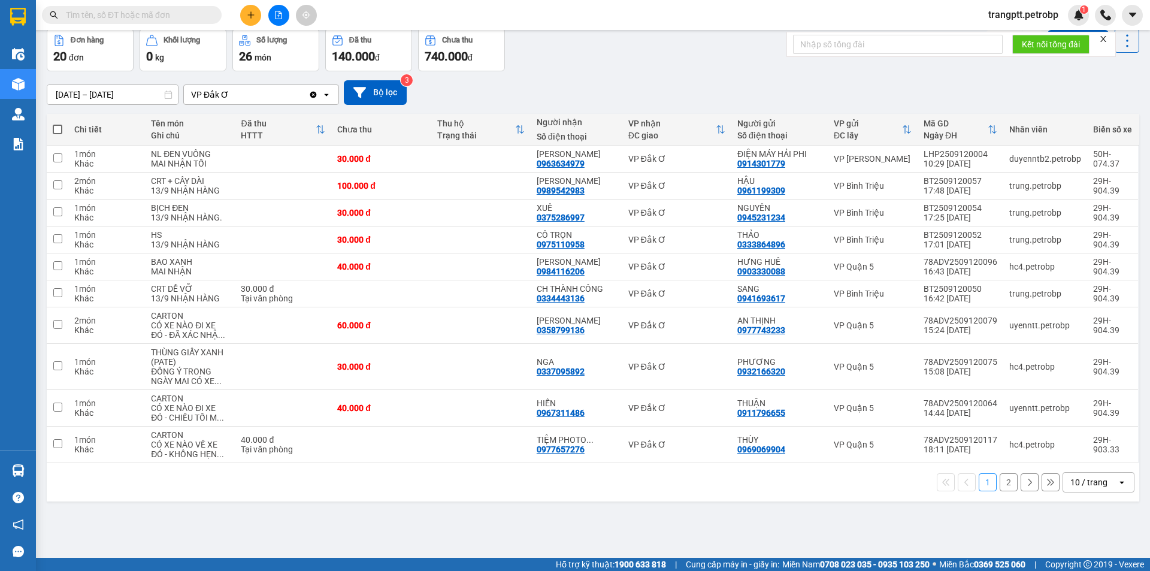
click at [1005, 486] on button "2" at bounding box center [1009, 482] width 18 height 18
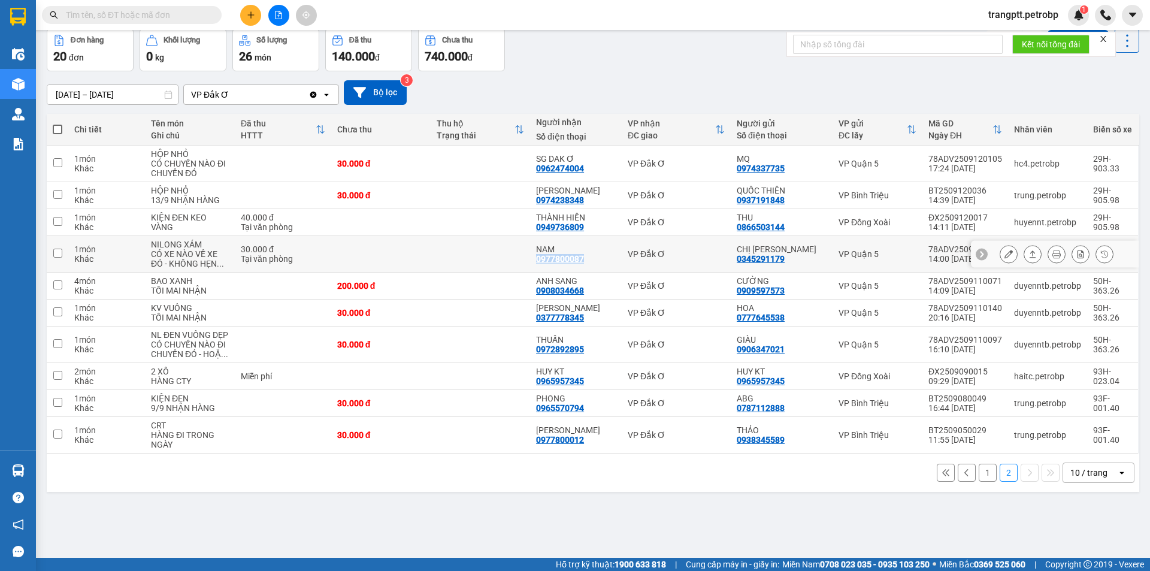
drag, startPoint x: 540, startPoint y: 258, endPoint x: 592, endPoint y: 265, distance: 52.7
click at [592, 265] on td "NAM 0977800087" at bounding box center [576, 254] width 92 height 37
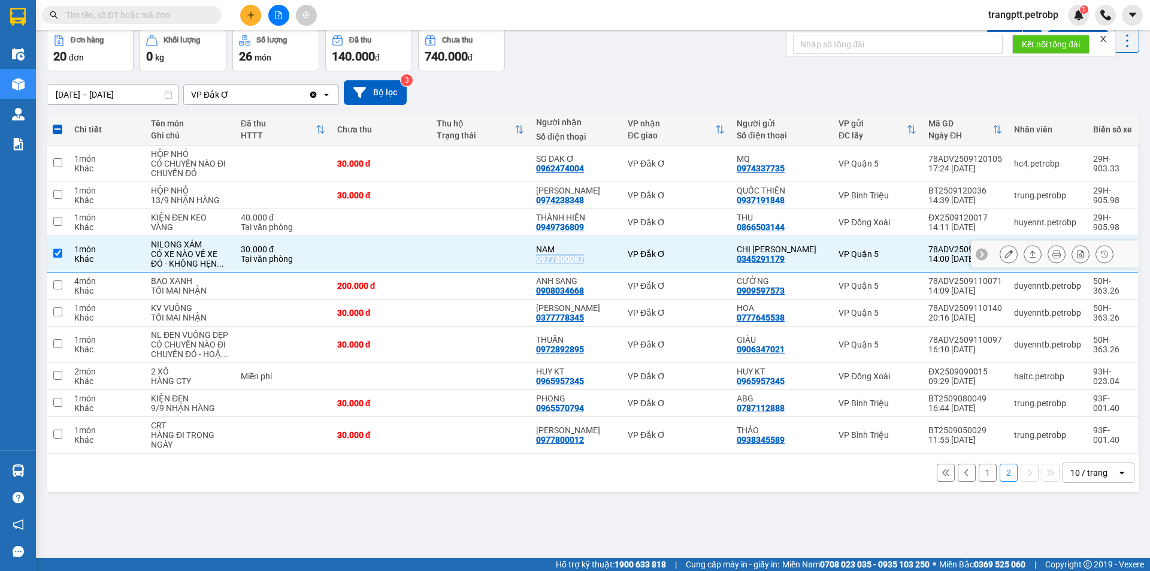
copy div "0977800087"
click at [540, 202] on div "0974238348" at bounding box center [560, 200] width 48 height 10
drag, startPoint x: 540, startPoint y: 202, endPoint x: 558, endPoint y: 203, distance: 18.0
click at [558, 203] on div "0974238348" at bounding box center [560, 200] width 48 height 10
copy div "0974238348"
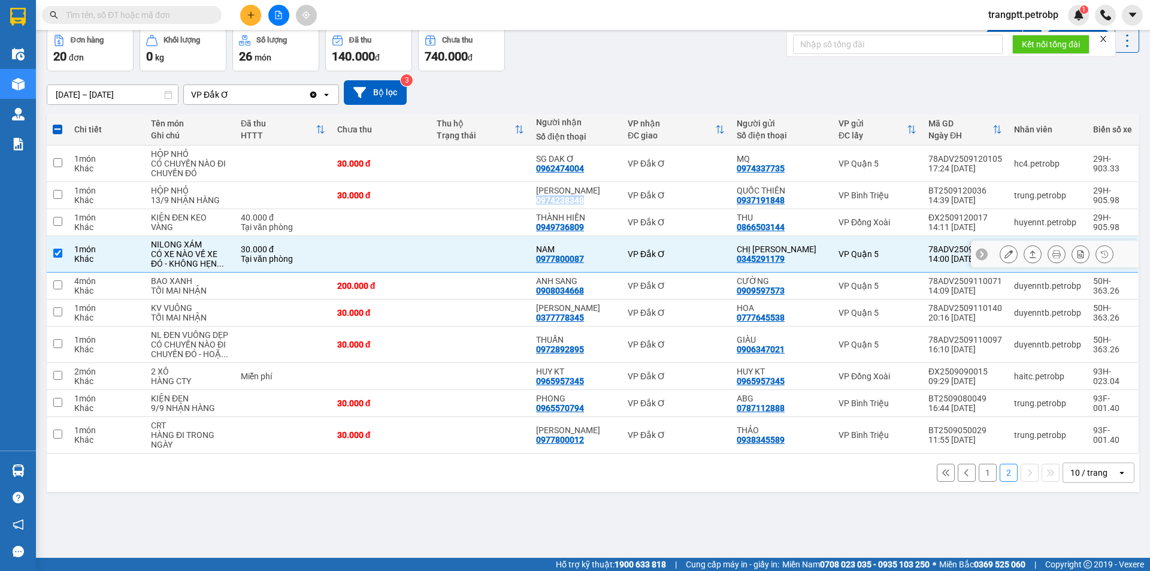
click at [55, 252] on input "checkbox" at bounding box center [57, 253] width 9 height 9
checkbox input "false"
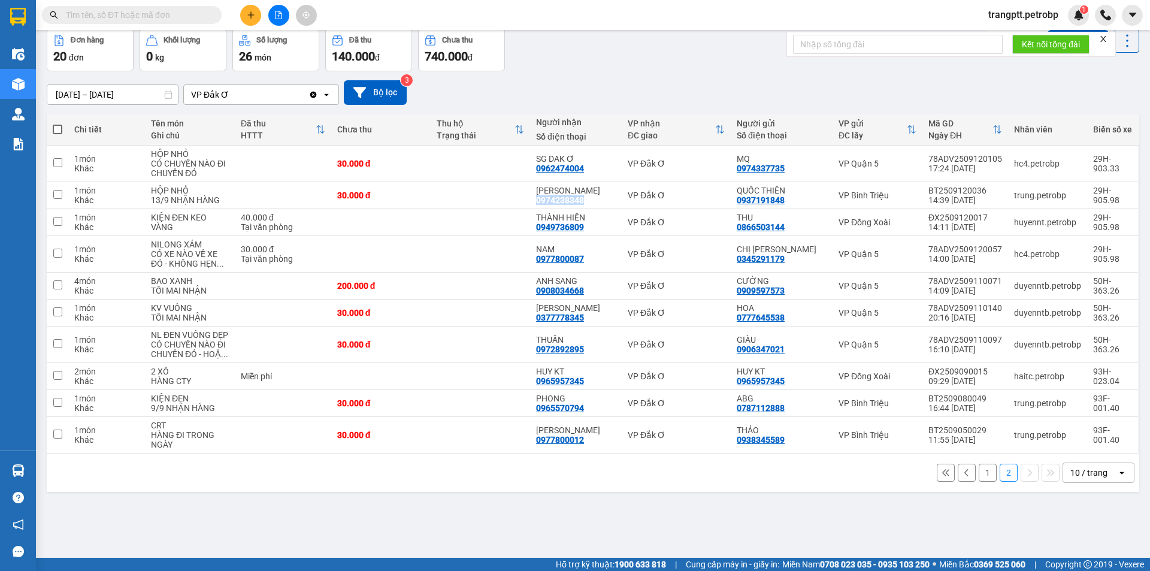
click at [979, 473] on button "1" at bounding box center [988, 473] width 18 height 18
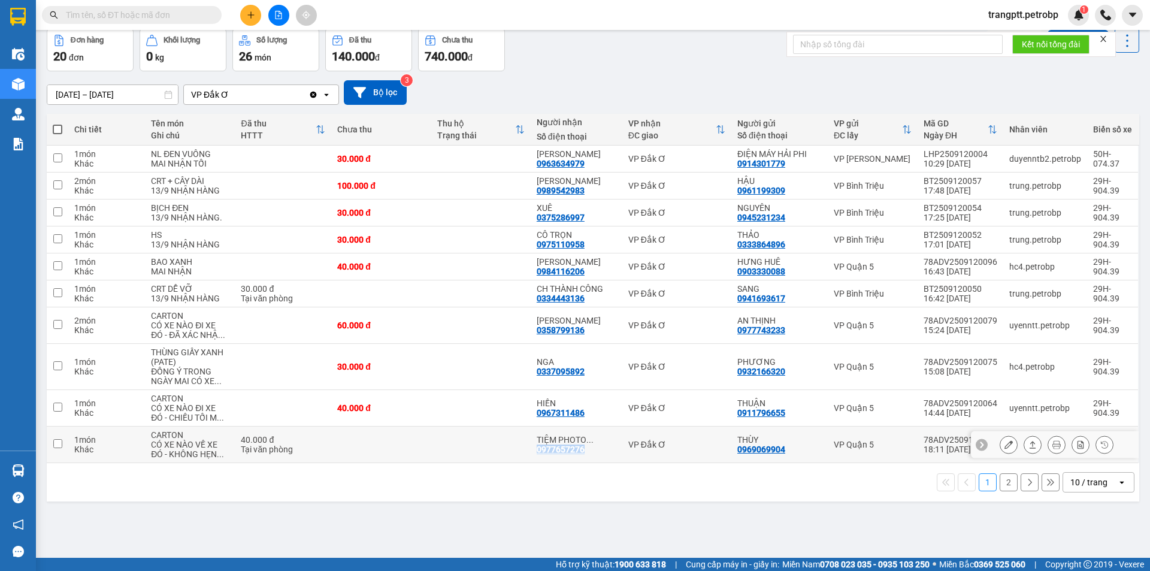
drag, startPoint x: 537, startPoint y: 449, endPoint x: 586, endPoint y: 451, distance: 48.6
click at [586, 451] on div "TIỆM PHOTO ... 0977657276" at bounding box center [577, 444] width 80 height 19
checkbox input "true"
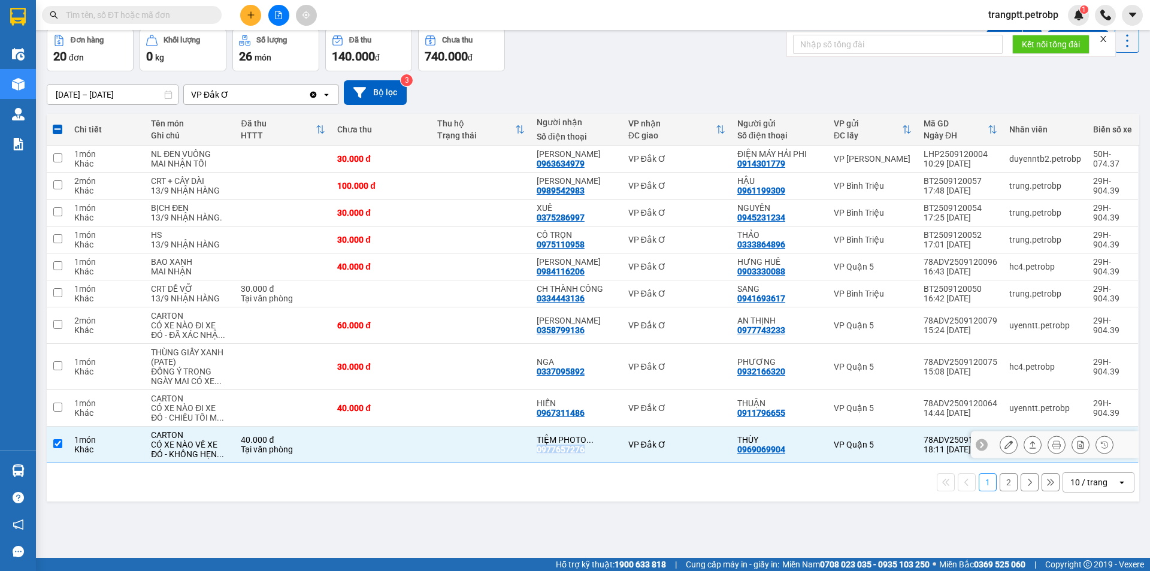
copy div "0977657276"
drag, startPoint x: 535, startPoint y: 413, endPoint x: 590, endPoint y: 413, distance: 55.1
click at [590, 413] on td "HIỀN 0967311486" at bounding box center [577, 408] width 92 height 37
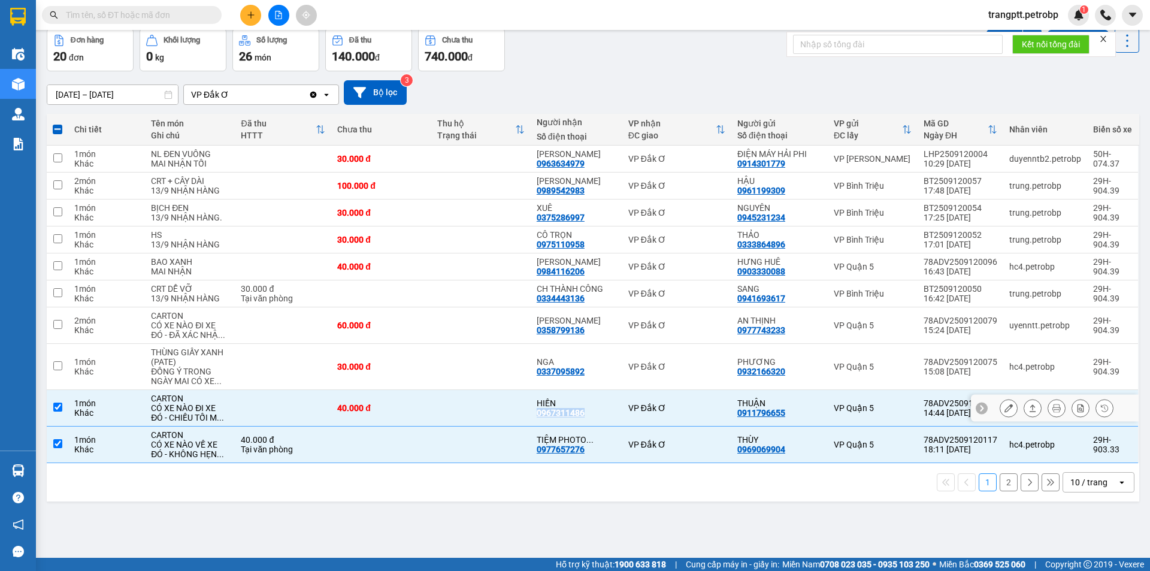
copy div "0967311486"
drag, startPoint x: 59, startPoint y: 404, endPoint x: 58, endPoint y: 445, distance: 41.4
click at [59, 407] on input "checkbox" at bounding box center [57, 407] width 9 height 9
checkbox input "false"
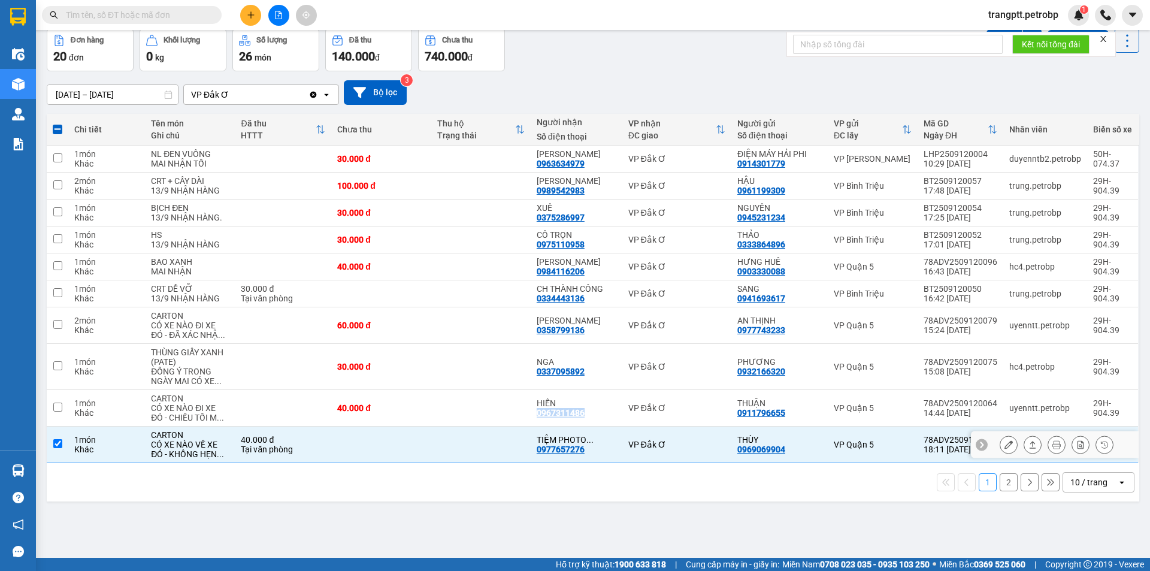
click at [56, 443] on input "checkbox" at bounding box center [57, 443] width 9 height 9
checkbox input "false"
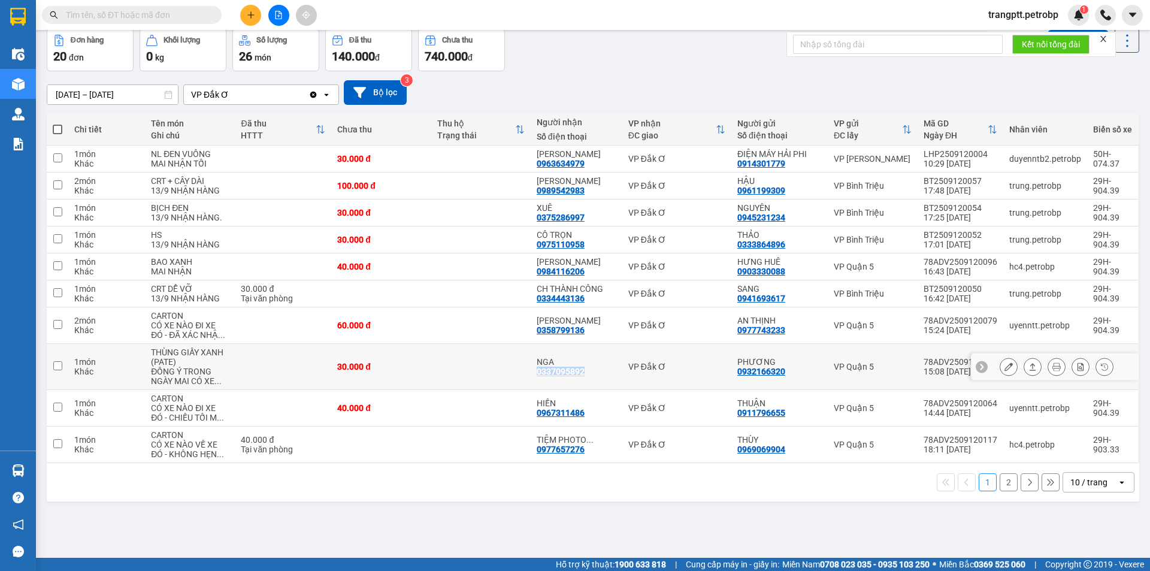
drag, startPoint x: 536, startPoint y: 371, endPoint x: 592, endPoint y: 371, distance: 56.3
click at [592, 371] on td "NGA 0337095892" at bounding box center [577, 367] width 92 height 46
checkbox input "true"
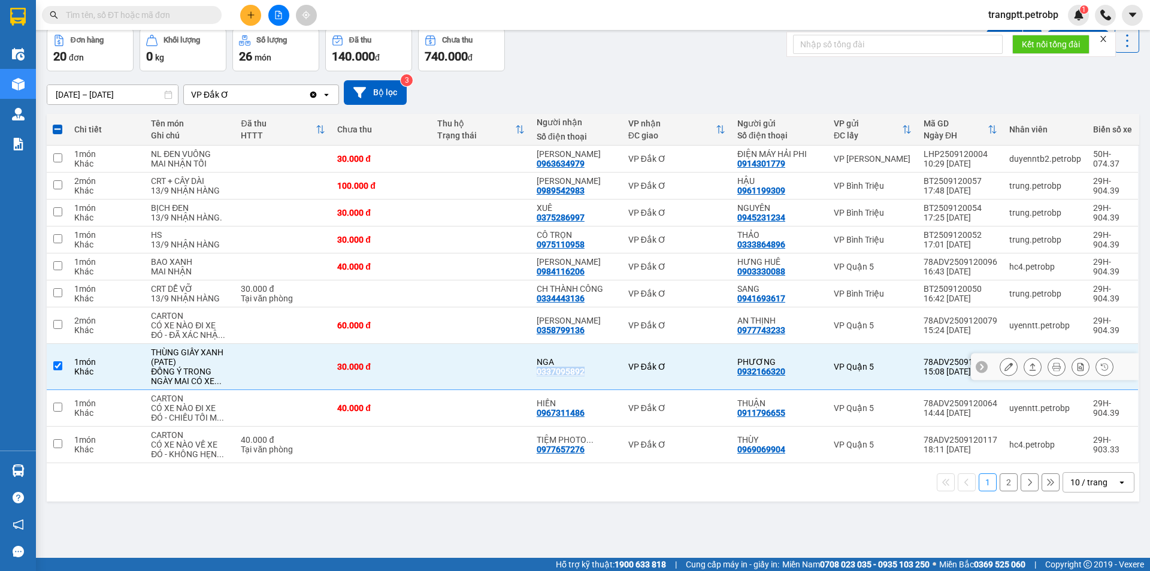
copy div "0337095892"
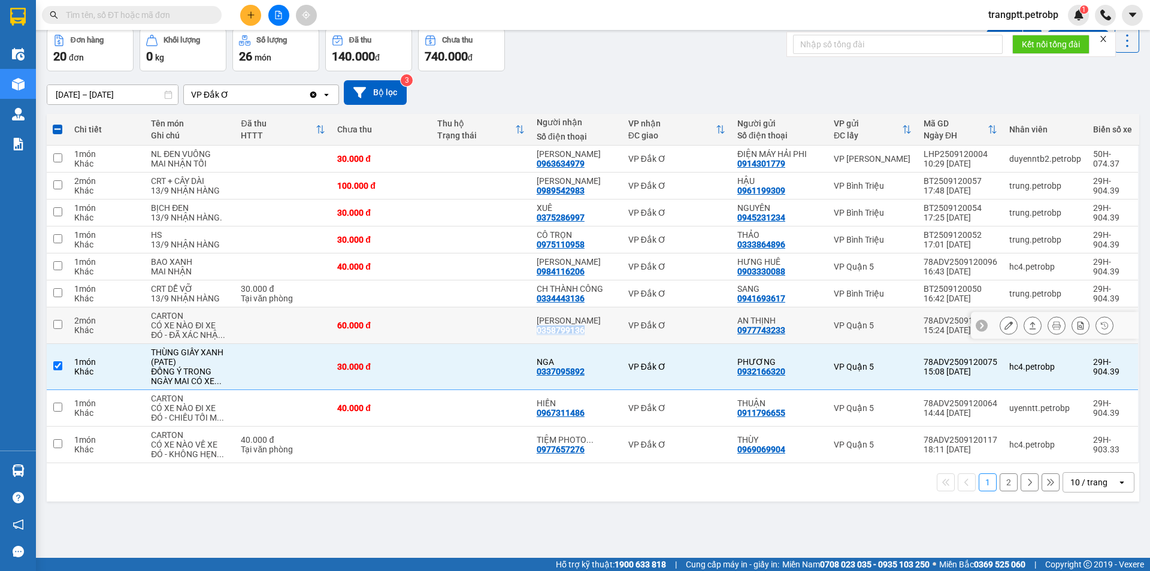
drag, startPoint x: 537, startPoint y: 329, endPoint x: 587, endPoint y: 330, distance: 49.1
click at [587, 330] on div "HẢI VÂN 0358799136" at bounding box center [577, 325] width 80 height 19
checkbox input "true"
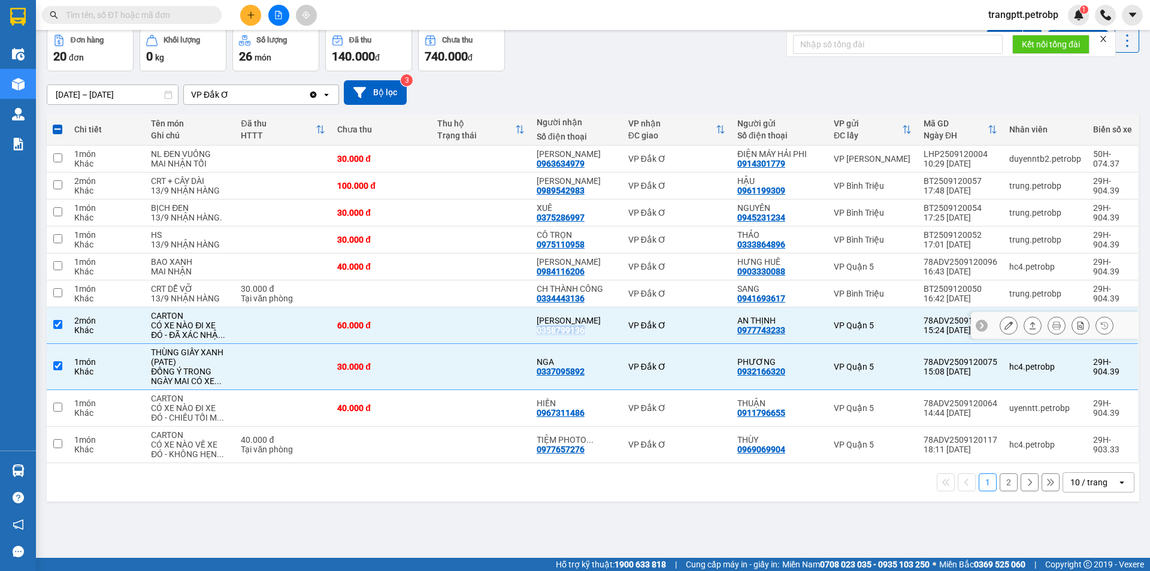
copy div "0358799136"
drag, startPoint x: 534, startPoint y: 298, endPoint x: 586, endPoint y: 304, distance: 51.8
click at [586, 304] on td "CH THÀNH CÔNG 0334443136" at bounding box center [577, 293] width 92 height 27
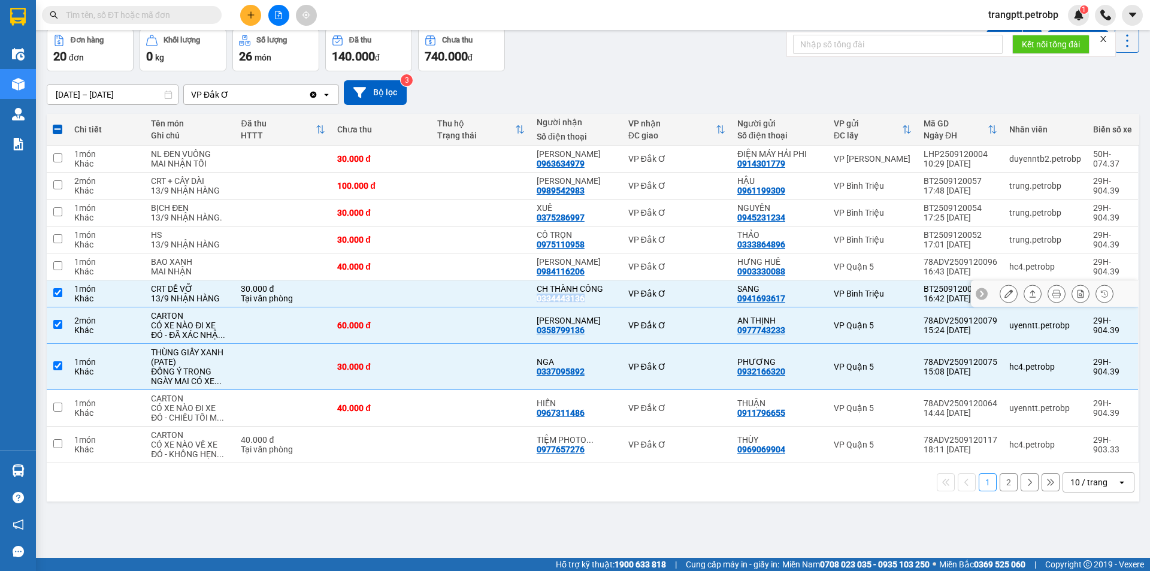
copy div "0334443136"
drag, startPoint x: 533, startPoint y: 298, endPoint x: 589, endPoint y: 300, distance: 55.8
click at [589, 300] on td "CH THÀNH CÔNG 0334443136" at bounding box center [577, 293] width 92 height 27
checkbox input "false"
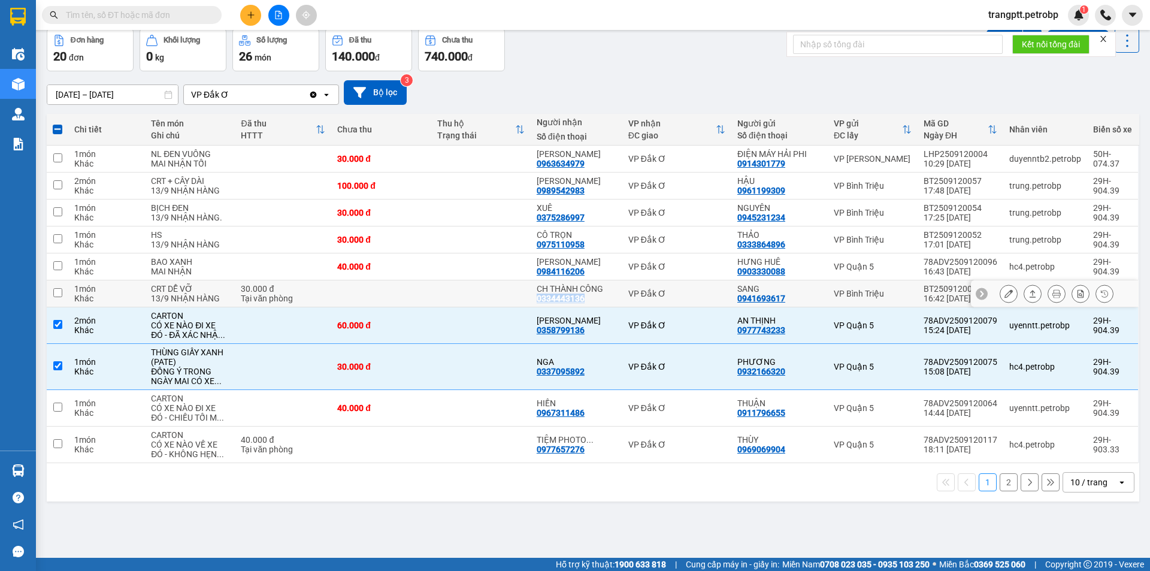
copy div "0334443136"
drag, startPoint x: 538, startPoint y: 268, endPoint x: 586, endPoint y: 267, distance: 48.0
click at [586, 267] on td "HỒNG LIÊN 0984116206" at bounding box center [577, 266] width 92 height 27
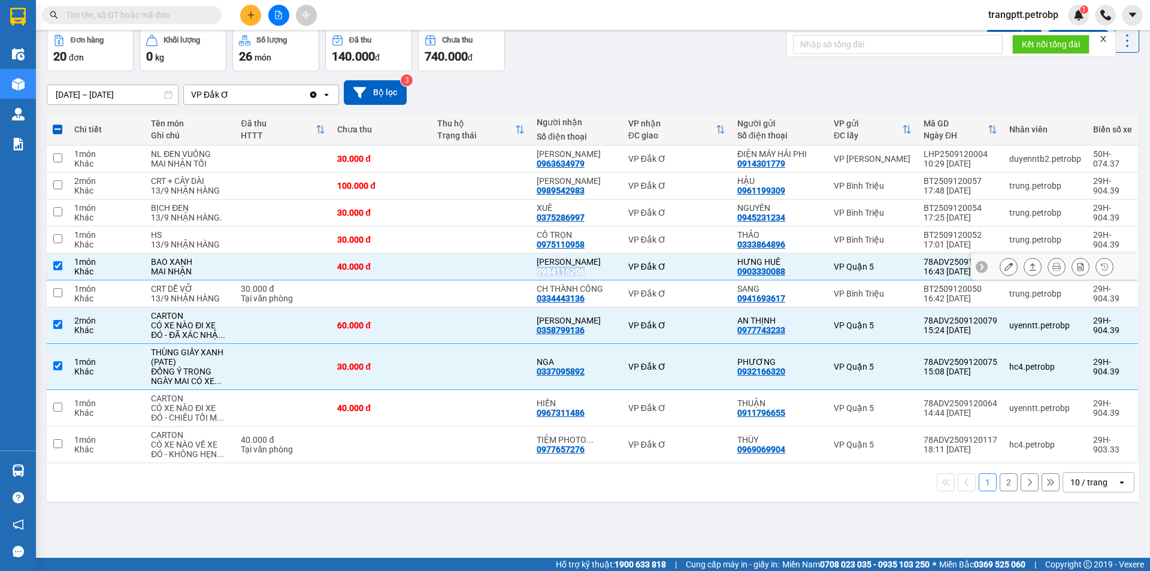
copy div "0984116206"
click at [55, 266] on input "checkbox" at bounding box center [57, 265] width 9 height 9
checkbox input "false"
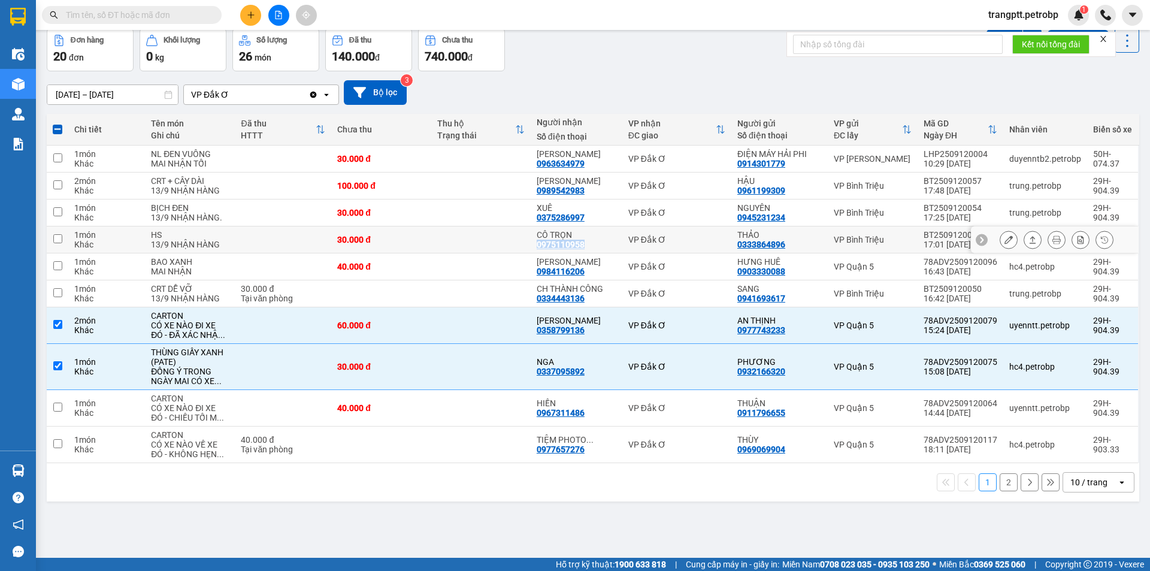
drag, startPoint x: 533, startPoint y: 241, endPoint x: 585, endPoint y: 240, distance: 52.2
click at [585, 240] on td "CÔ TRỌN 0975110958" at bounding box center [577, 239] width 92 height 27
checkbox input "true"
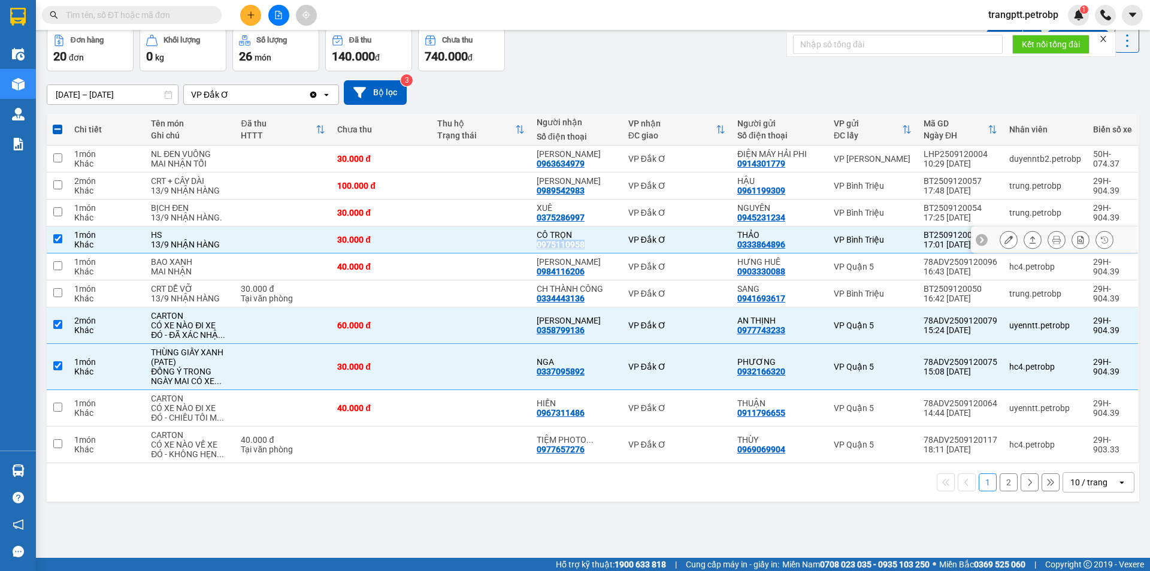
copy div "0975110958"
drag, startPoint x: 536, startPoint y: 216, endPoint x: 584, endPoint y: 215, distance: 47.3
click at [584, 215] on td "XUÊ 0375286997" at bounding box center [577, 213] width 92 height 27
checkbox input "true"
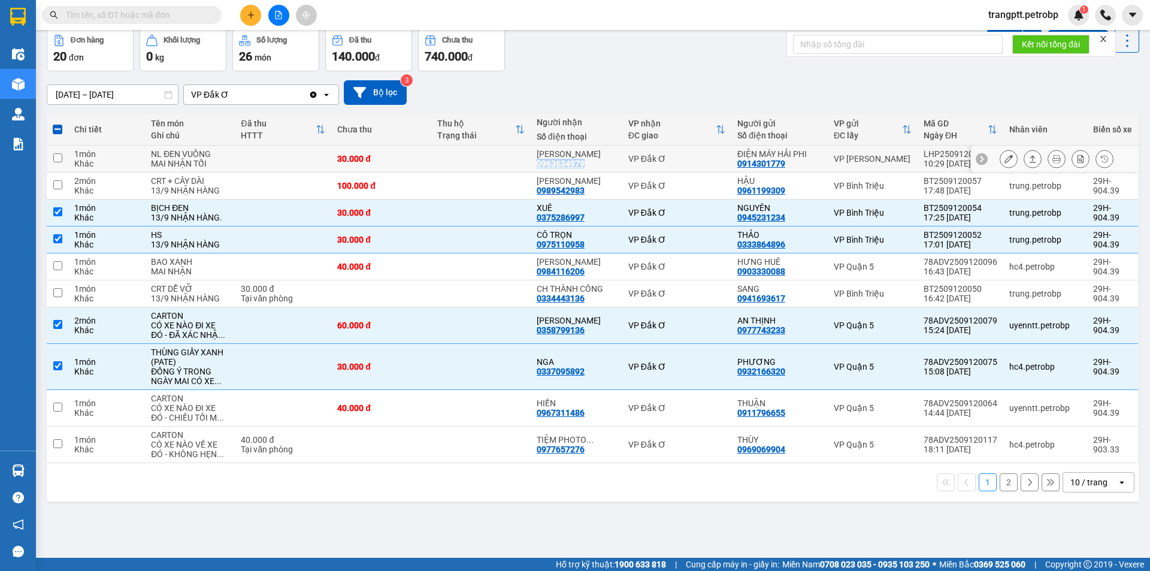
drag, startPoint x: 536, startPoint y: 159, endPoint x: 589, endPoint y: 162, distance: 53.4
click at [589, 162] on td "CAO NGUYÊN 0963634979" at bounding box center [577, 159] width 92 height 27
checkbox input "true"
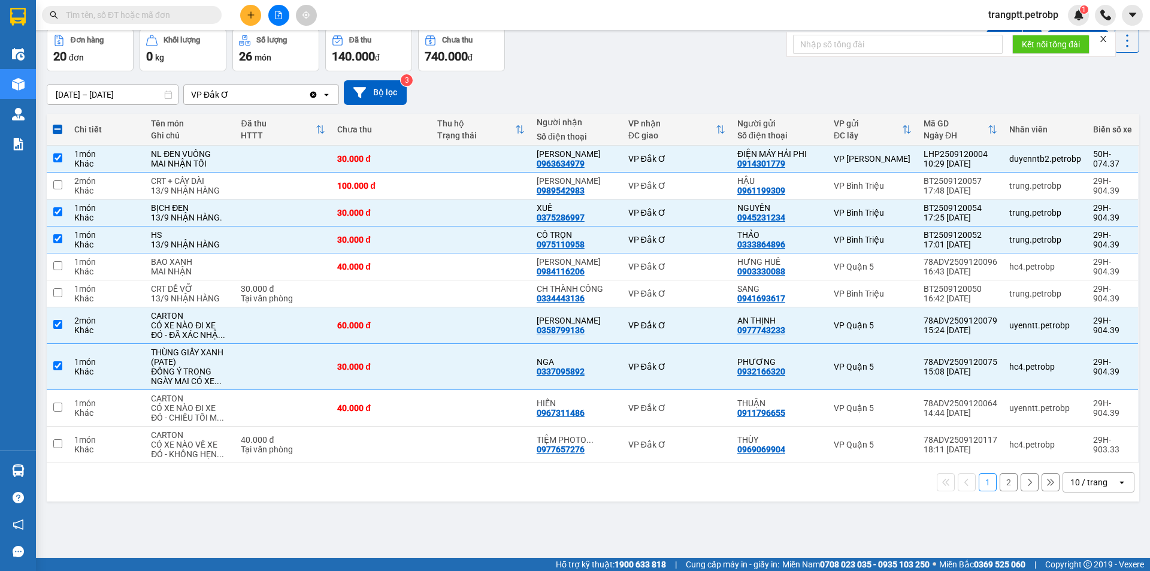
click at [63, 126] on th at bounding box center [58, 130] width 22 height 32
click at [61, 127] on span at bounding box center [58, 130] width 10 height 10
click at [58, 123] on input "checkbox" at bounding box center [58, 123] width 0 height 0
checkbox input "true"
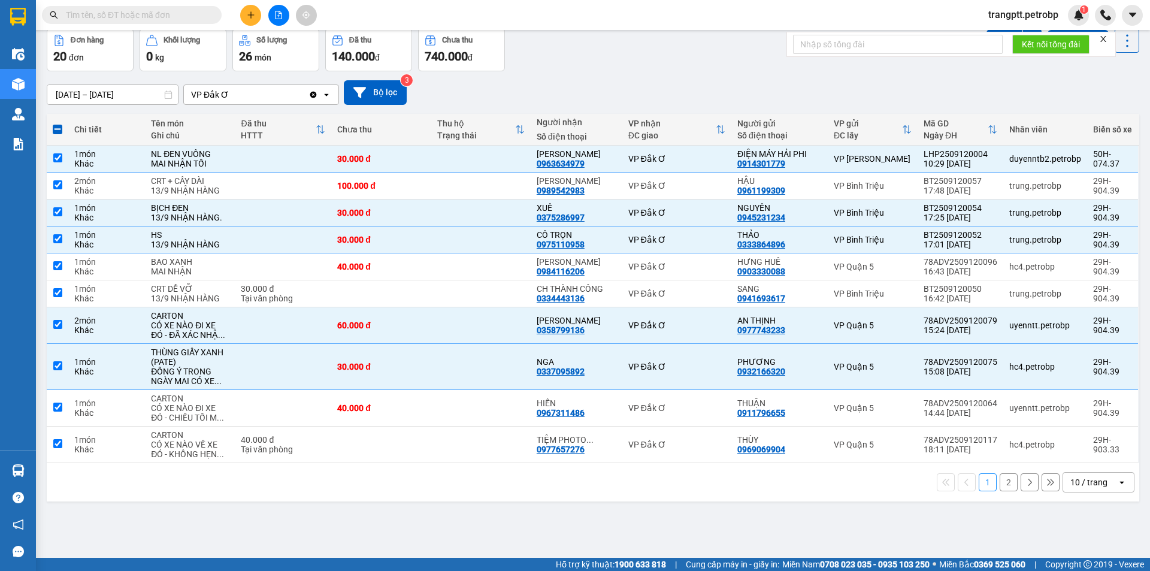
checkbox input "true"
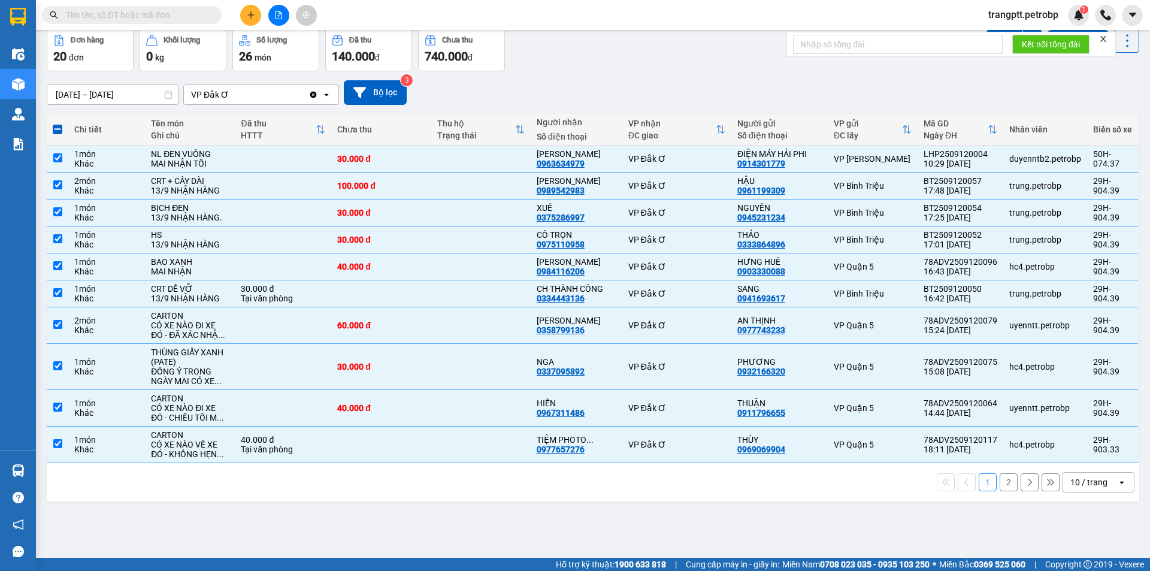
click at [61, 127] on span at bounding box center [58, 130] width 10 height 10
click at [58, 123] on input "checkbox" at bounding box center [58, 123] width 0 height 0
checkbox input "false"
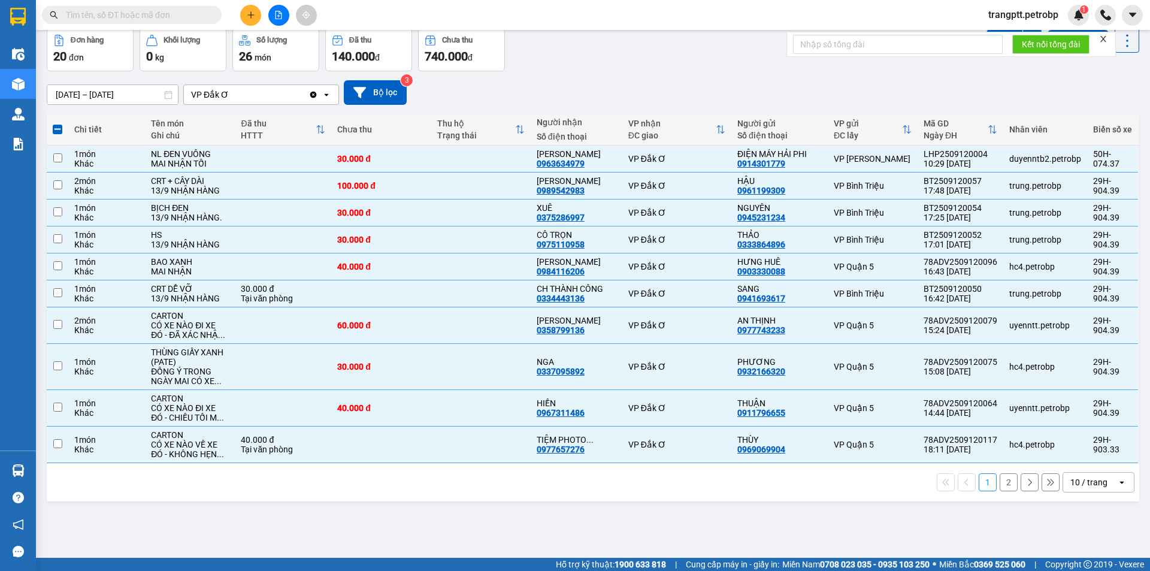
checkbox input "false"
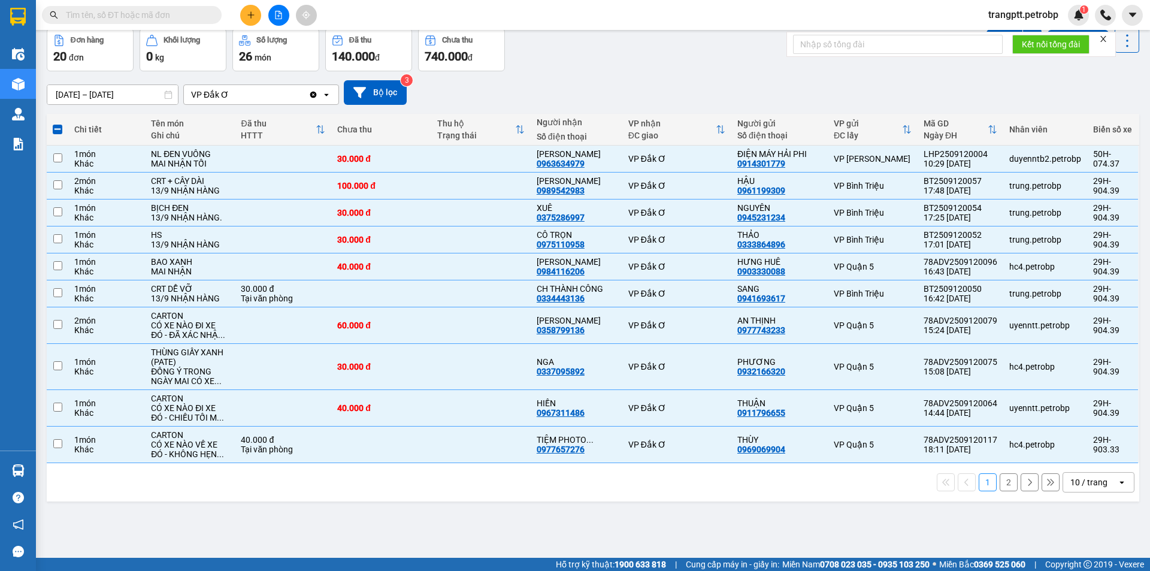
checkbox input "false"
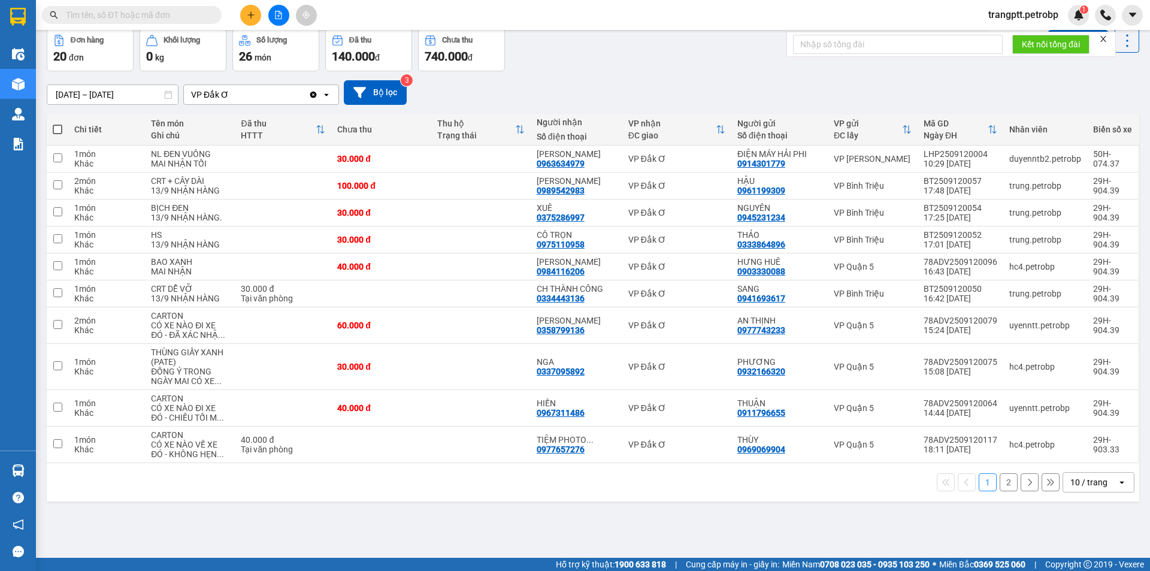
scroll to position [0, 0]
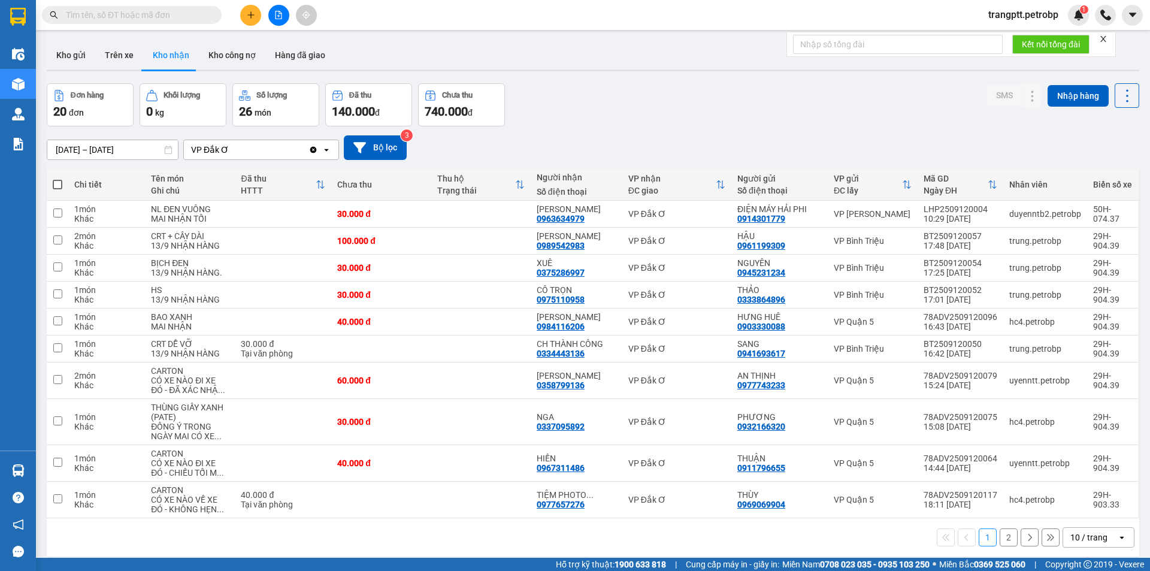
click at [1000, 537] on button "2" at bounding box center [1009, 537] width 18 height 18
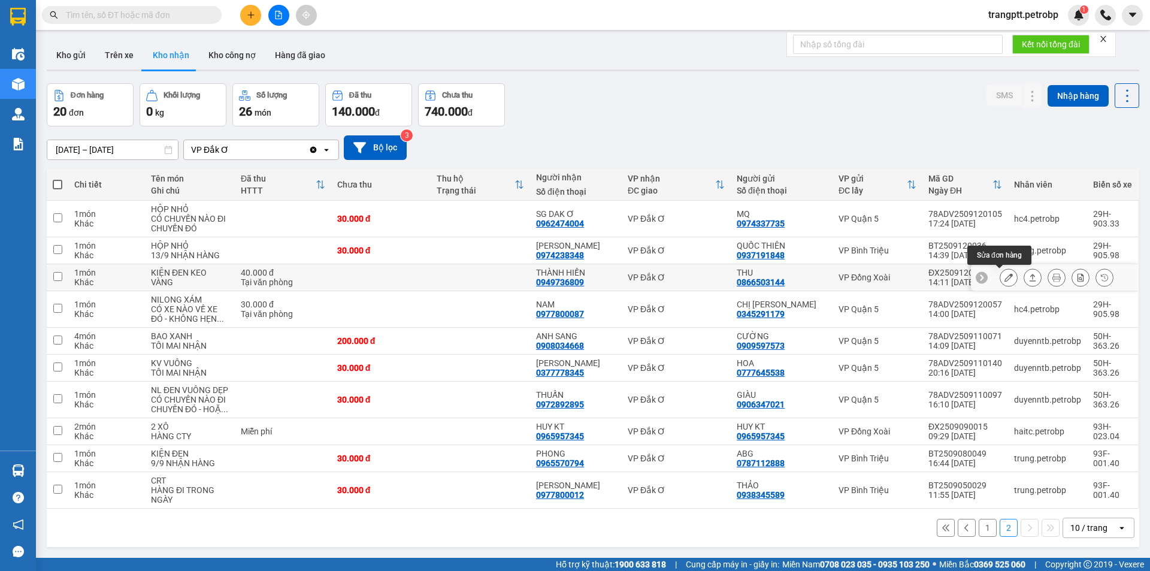
click at [1001, 274] on button at bounding box center [1009, 277] width 17 height 21
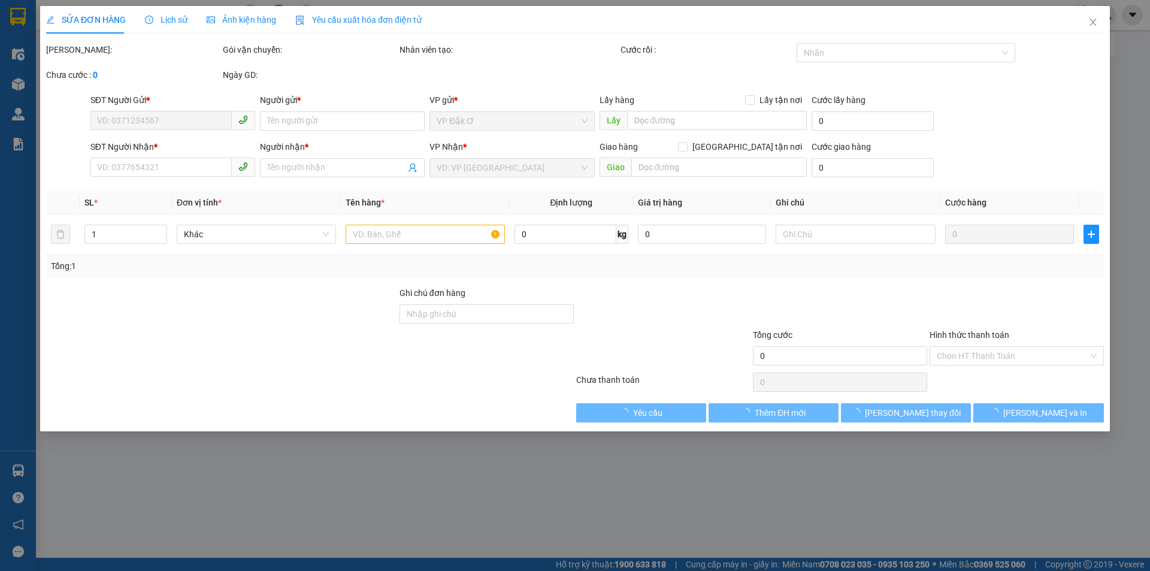
type input "0866503144"
type input "THU"
type input "0949736809"
type input "THÀNH HIỀN"
type input "40.000"
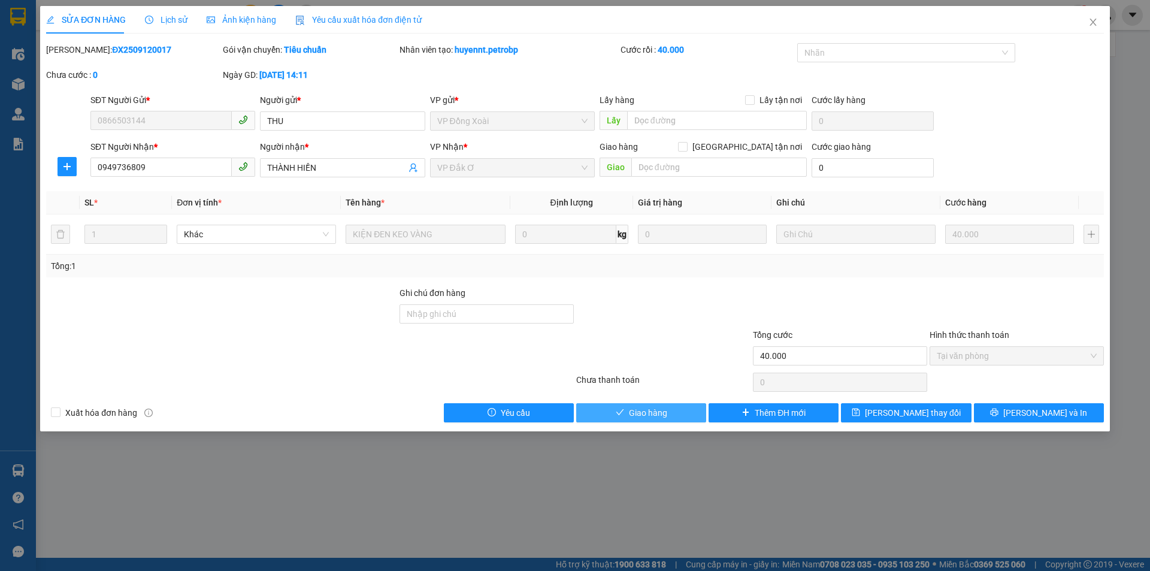
click at [650, 410] on span "Giao hàng" at bounding box center [648, 412] width 38 height 13
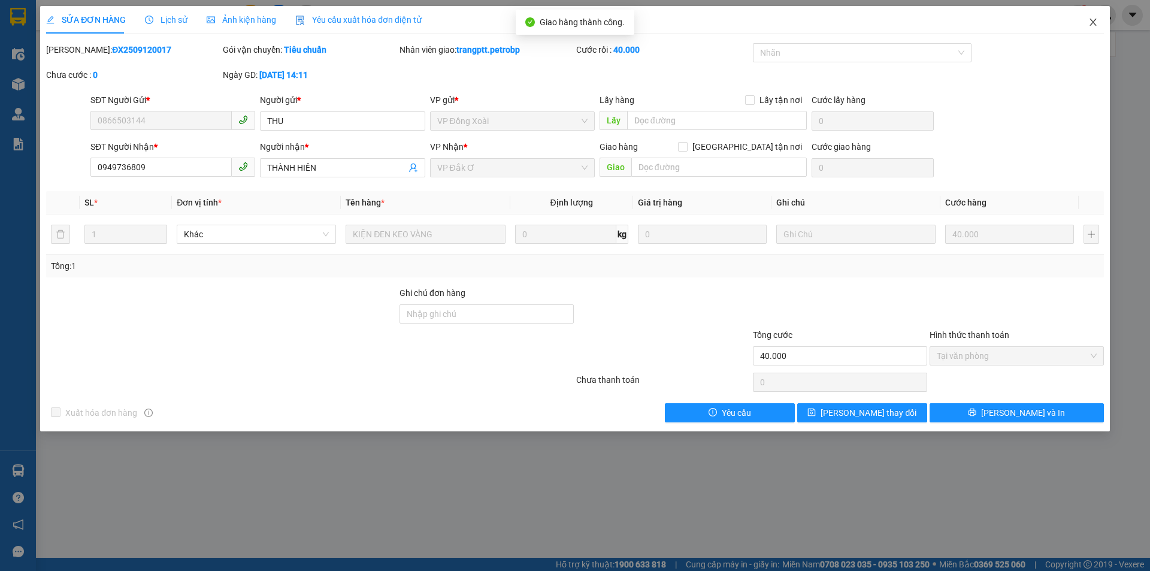
click at [1093, 22] on icon "close" at bounding box center [1093, 22] width 7 height 7
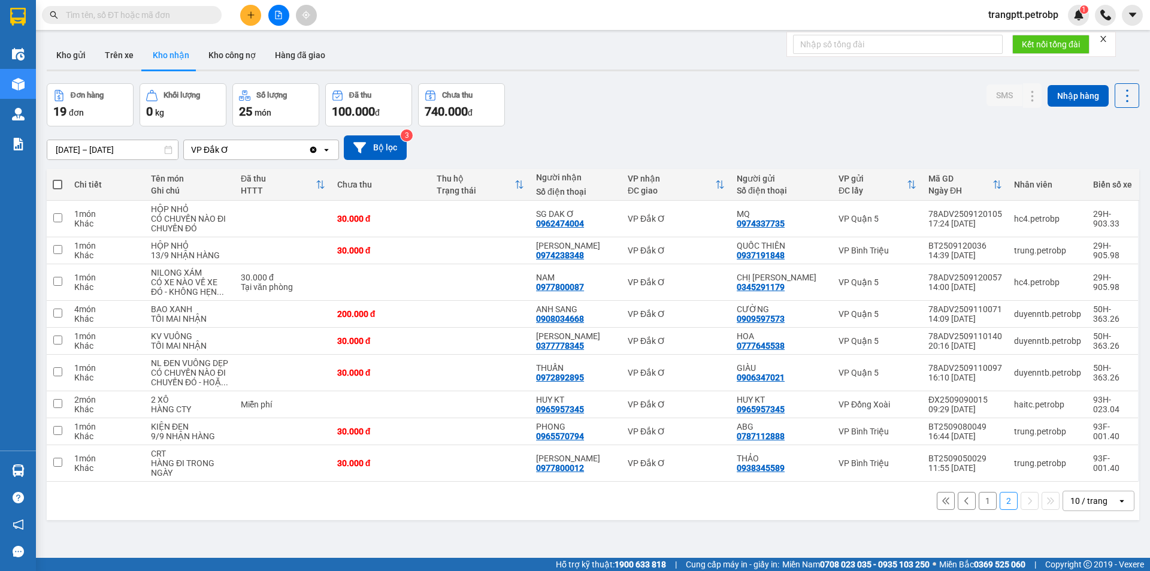
click at [980, 507] on button "1" at bounding box center [988, 501] width 18 height 18
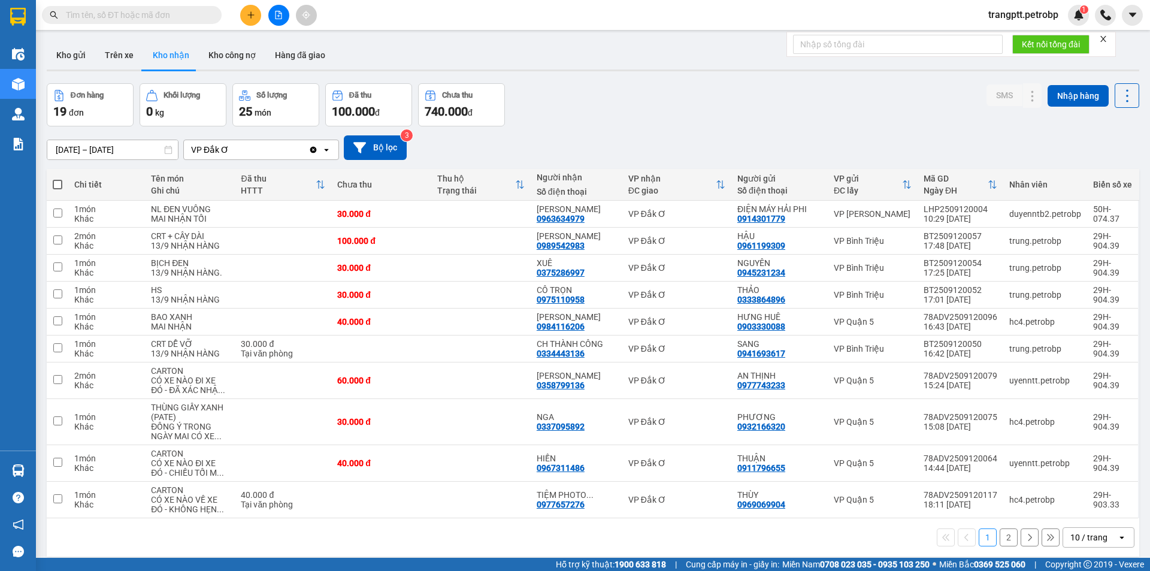
click at [1002, 541] on button "2" at bounding box center [1009, 537] width 18 height 18
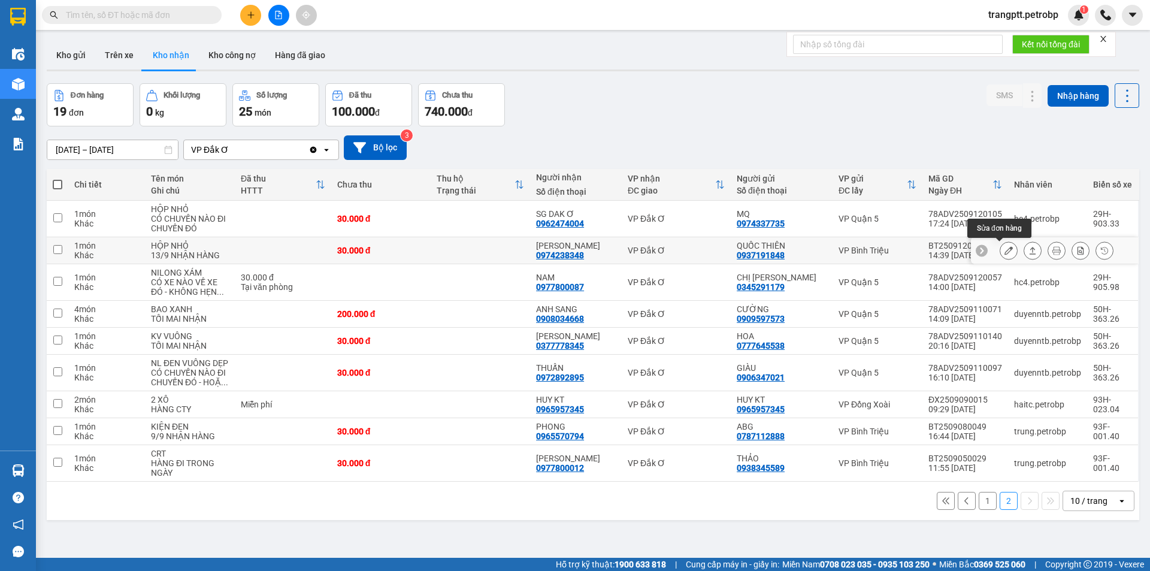
click at [1005, 246] on icon at bounding box center [1009, 250] width 8 height 8
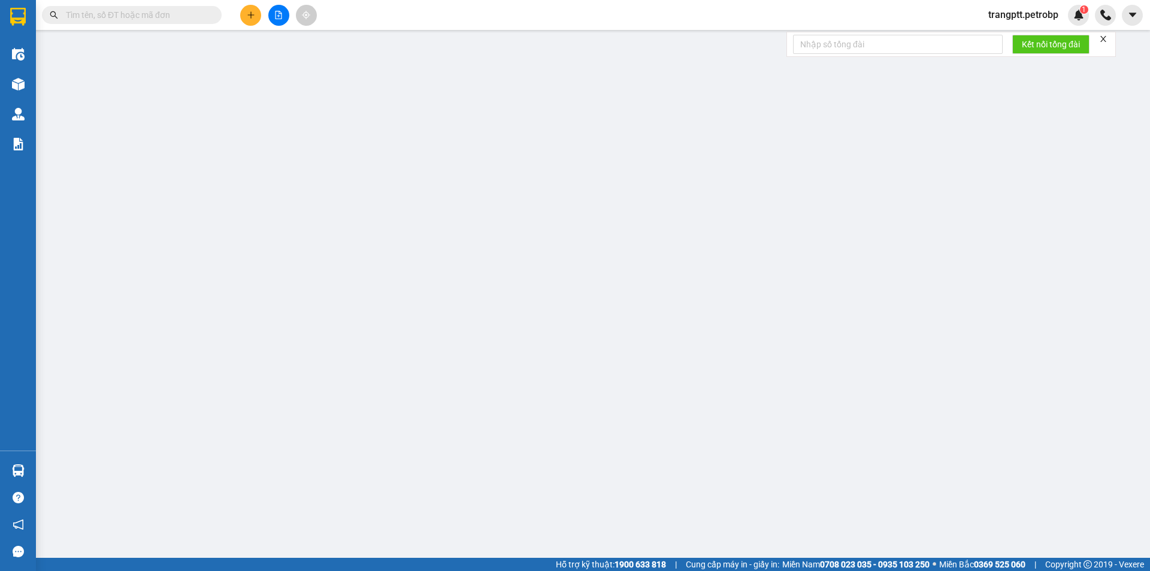
type input "0937191848"
type input "QUỐC THIÊN"
type input "0974238348"
type input "KIM CƯƠNG"
type input "30.000"
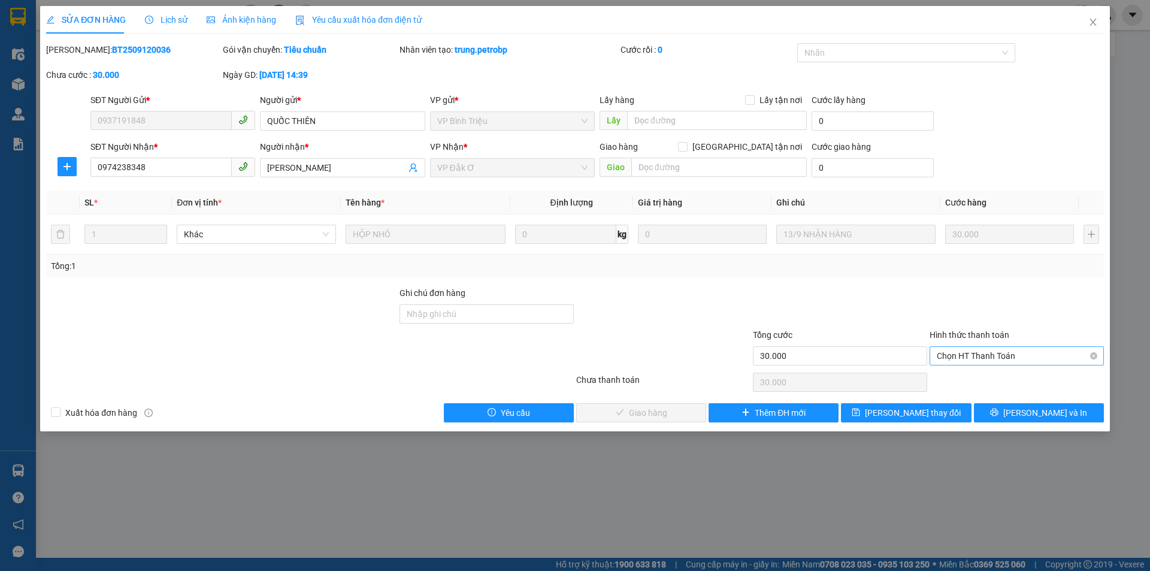
click at [966, 355] on span "Chọn HT Thanh Toán" at bounding box center [1017, 356] width 160 height 18
drag, startPoint x: 969, startPoint y: 378, endPoint x: 677, endPoint y: 384, distance: 292.5
click at [963, 380] on div "Tại văn phòng" at bounding box center [1017, 379] width 160 height 13
type input "0"
drag, startPoint x: 645, startPoint y: 410, endPoint x: 697, endPoint y: 413, distance: 52.2
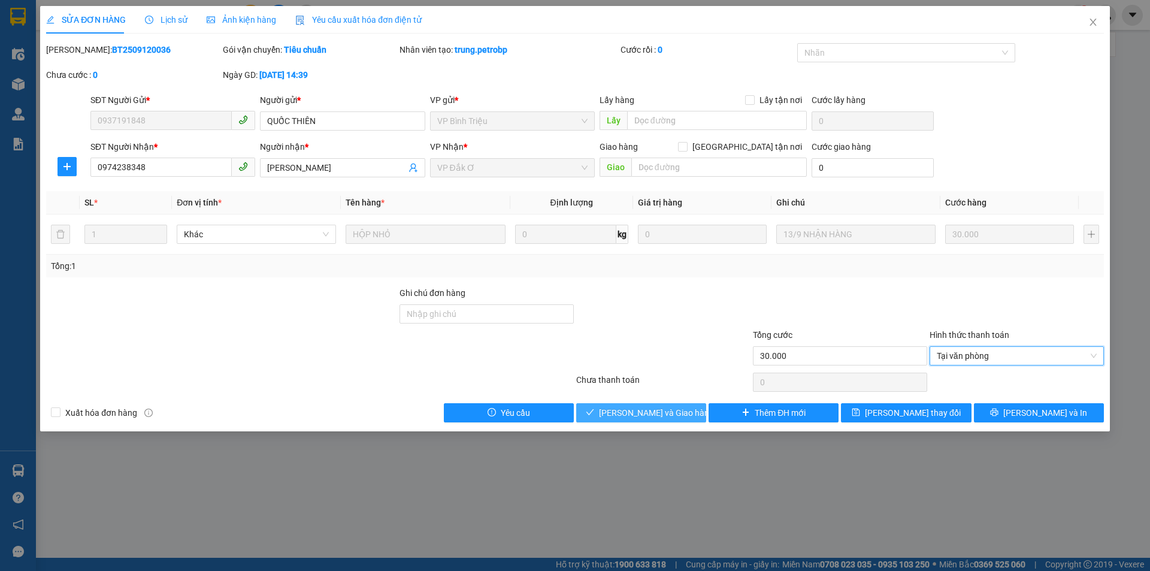
click at [648, 410] on span "Lưu và Giao hàng" at bounding box center [656, 412] width 115 height 13
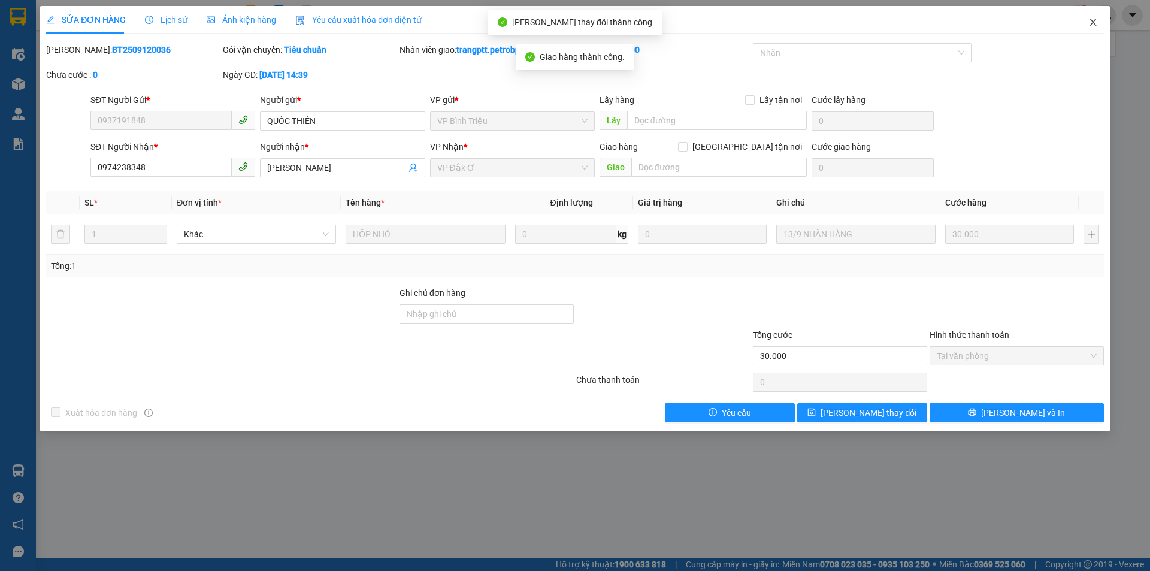
click at [1096, 20] on icon "close" at bounding box center [1094, 22] width 10 height 10
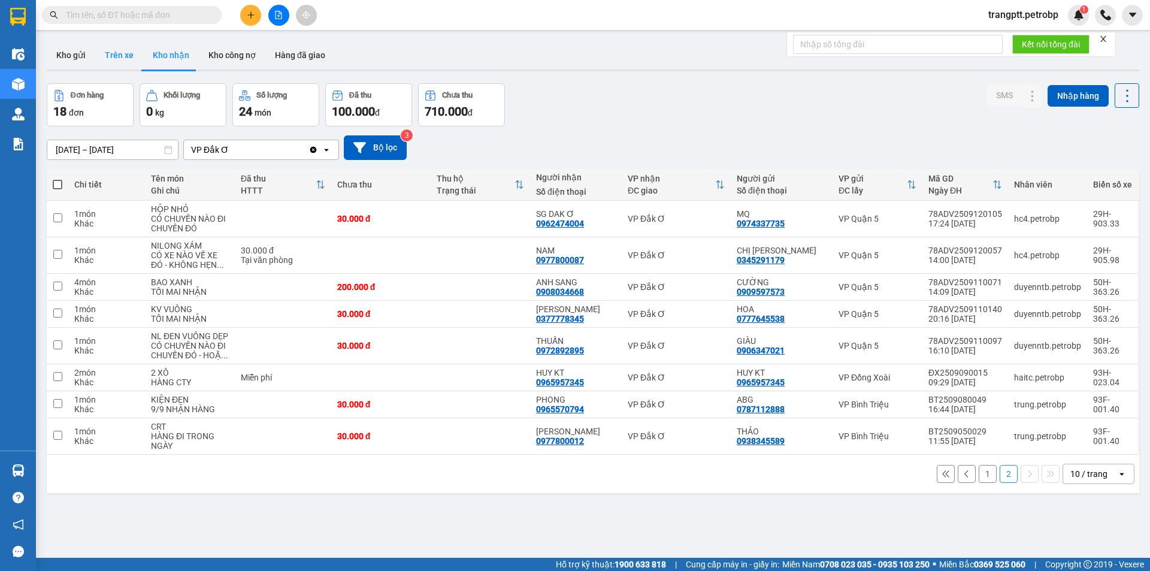
click at [114, 55] on button "Trên xe" at bounding box center [119, 55] width 48 height 29
type input "12/09/2025 – 13/09/2025"
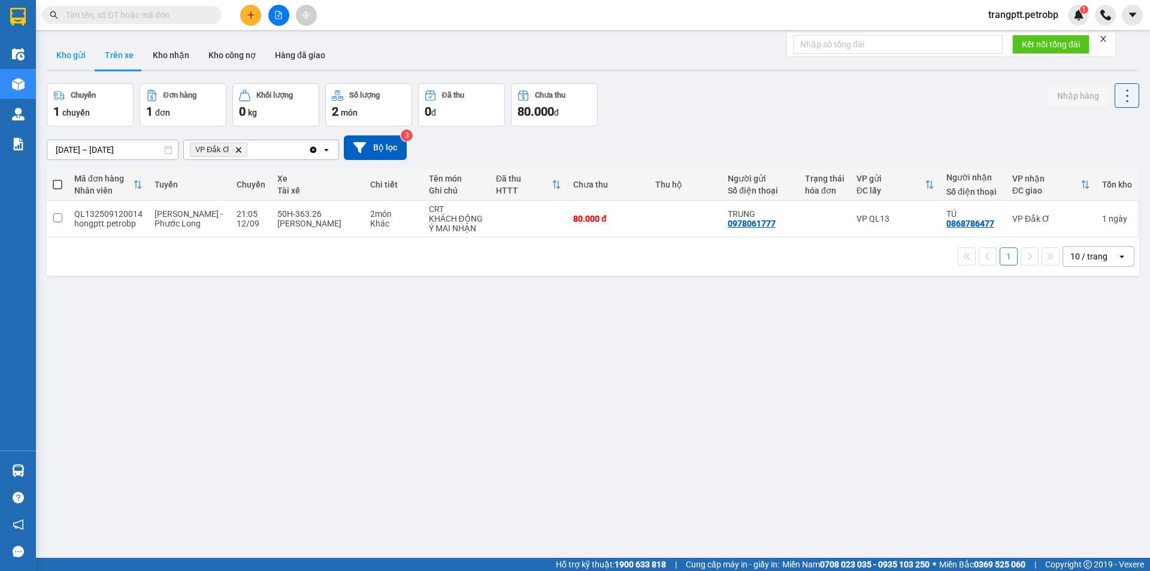
click at [73, 53] on button "Kho gửi" at bounding box center [71, 55] width 49 height 29
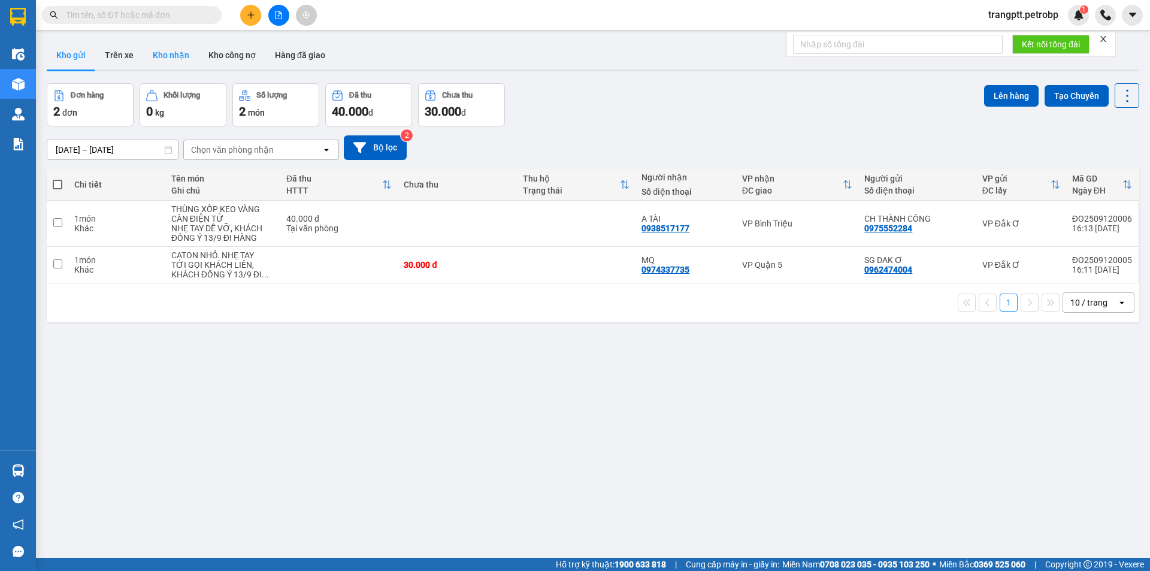
click at [173, 47] on button "Kho nhận" at bounding box center [171, 55] width 56 height 29
